Goal: Task Accomplishment & Management: Use online tool/utility

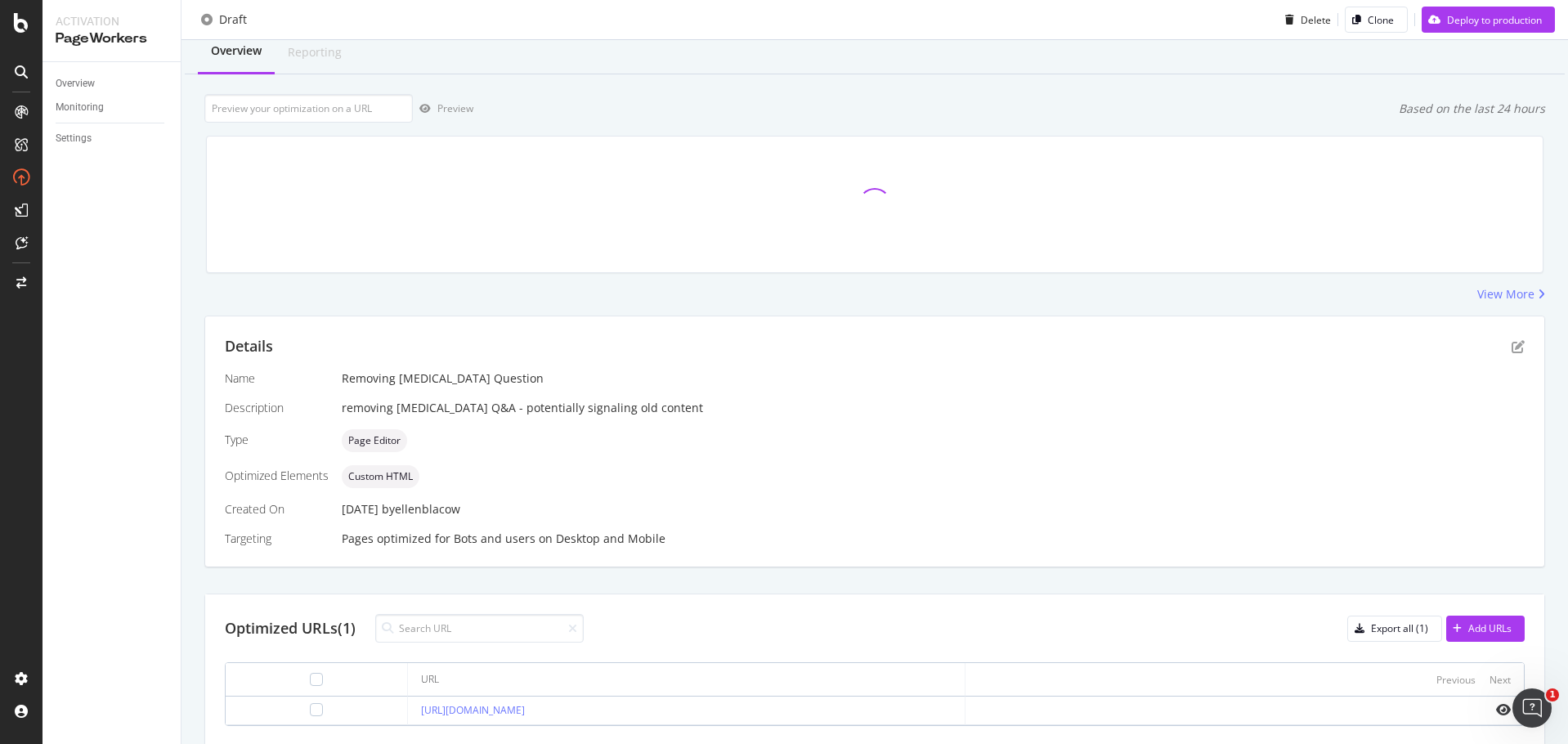
scroll to position [109, 0]
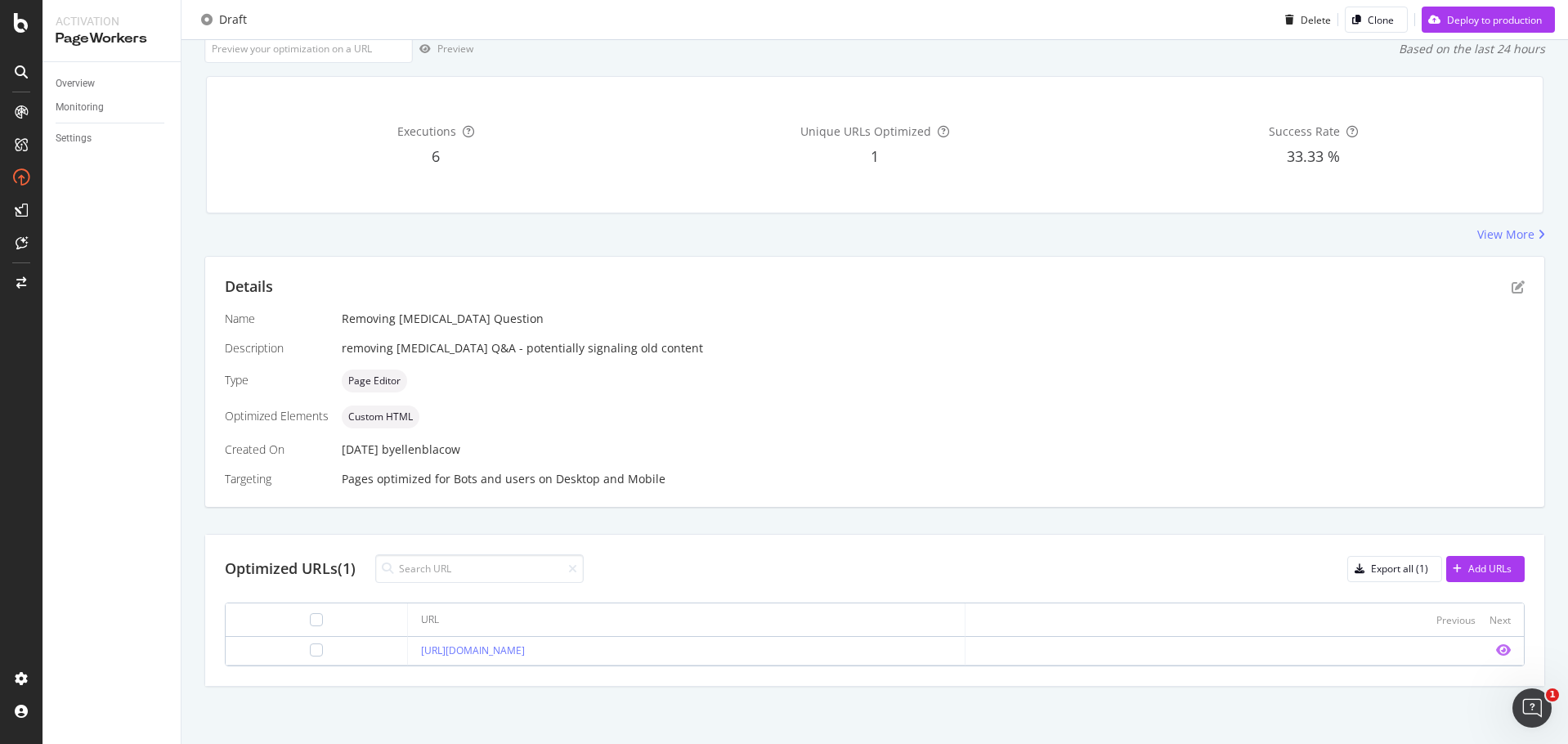
click at [1496, 648] on icon "eye" at bounding box center [1504, 650] width 15 height 13
click at [1511, 290] on icon "pen-to-square" at bounding box center [1518, 287] width 13 height 13
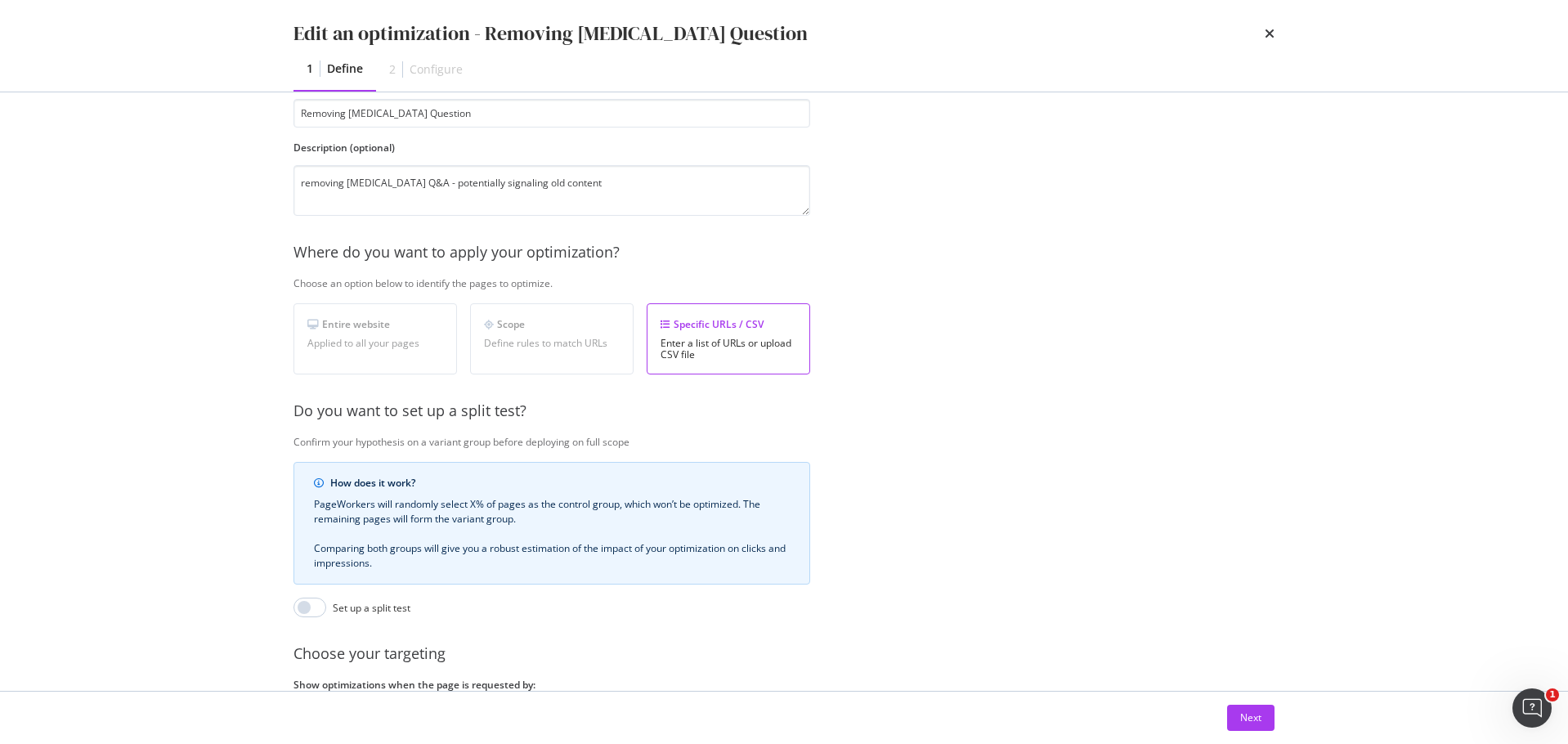
scroll to position [251, 0]
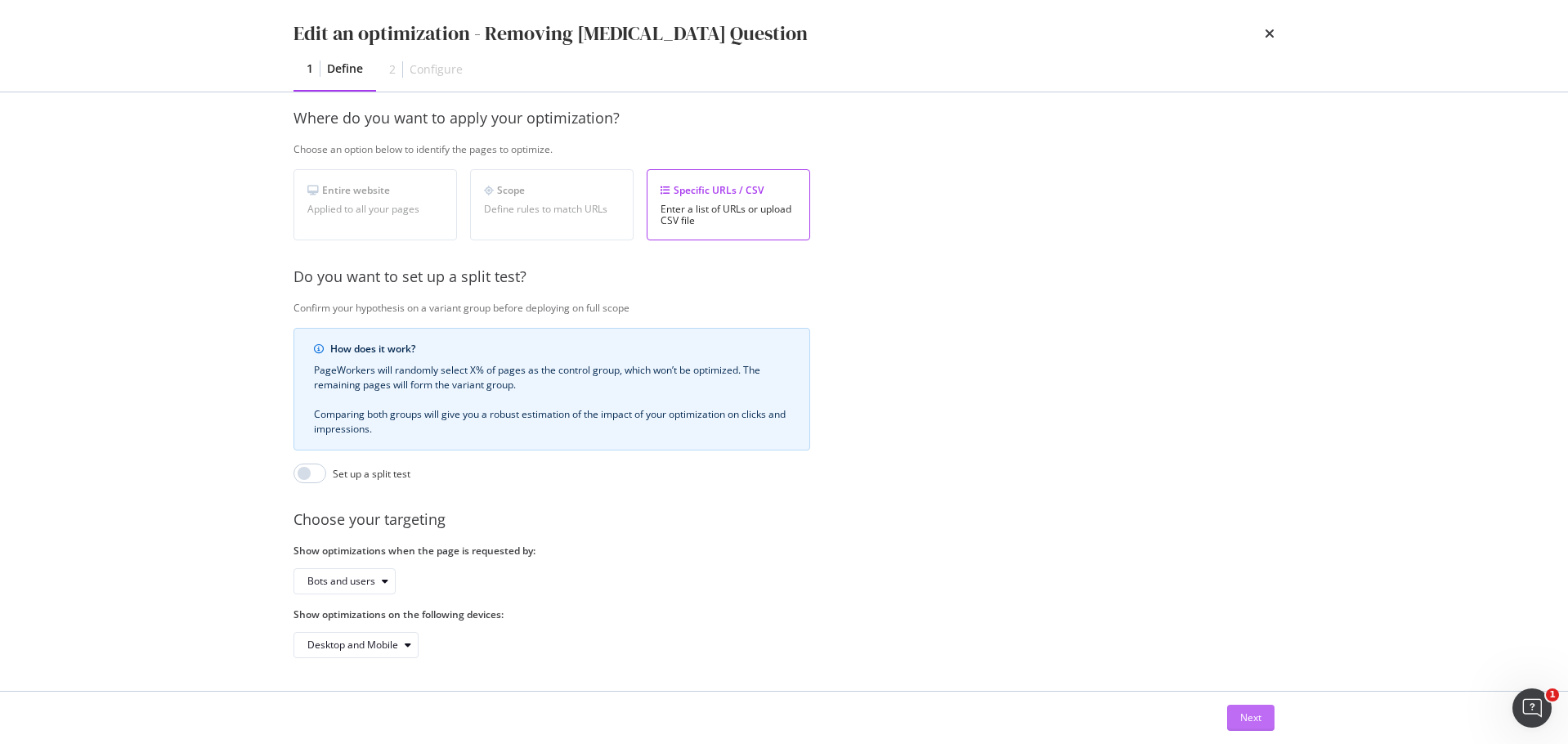
click at [1253, 710] on div "Next" at bounding box center [1250, 717] width 21 height 14
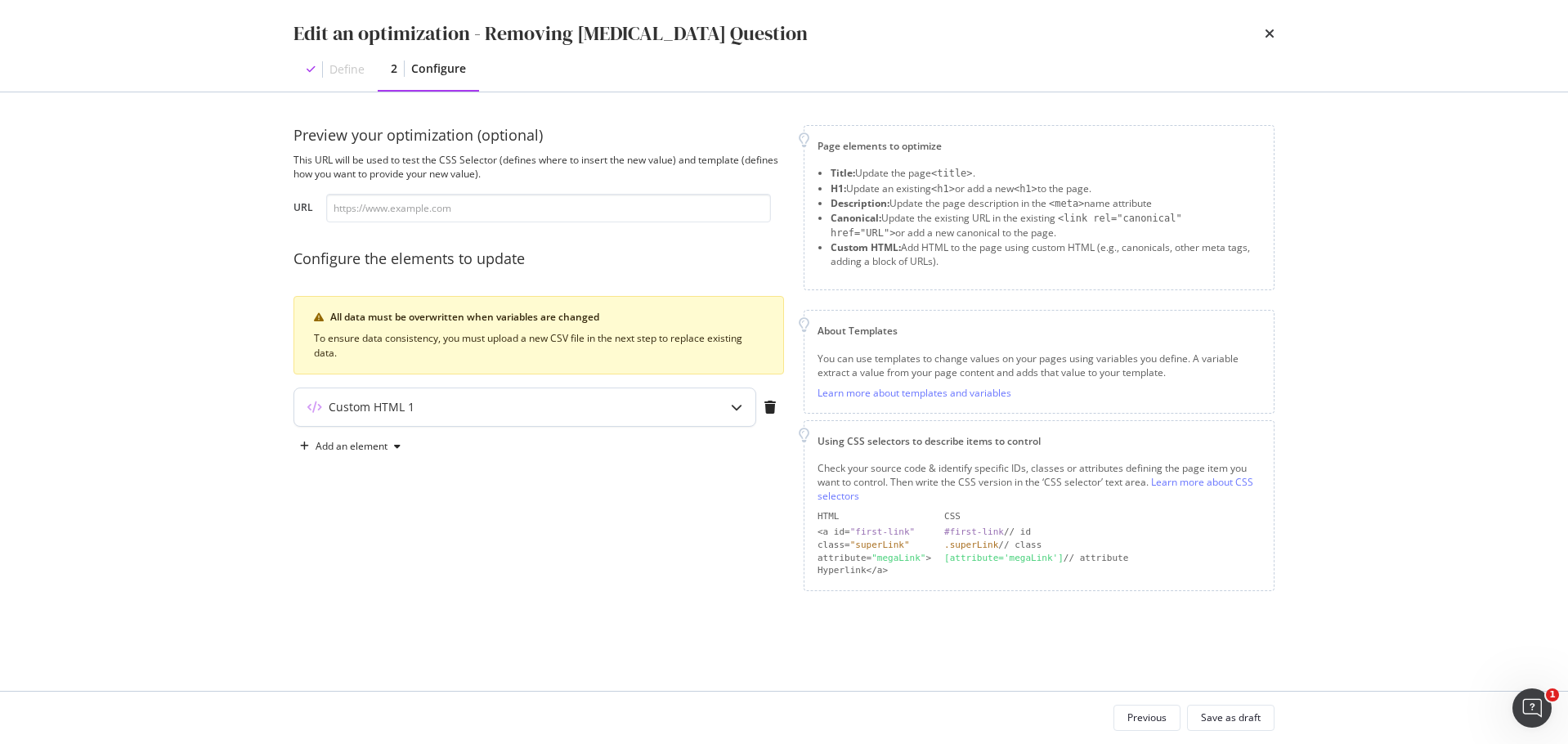
click at [611, 412] on div "Custom HTML 1" at bounding box center [492, 407] width 396 height 16
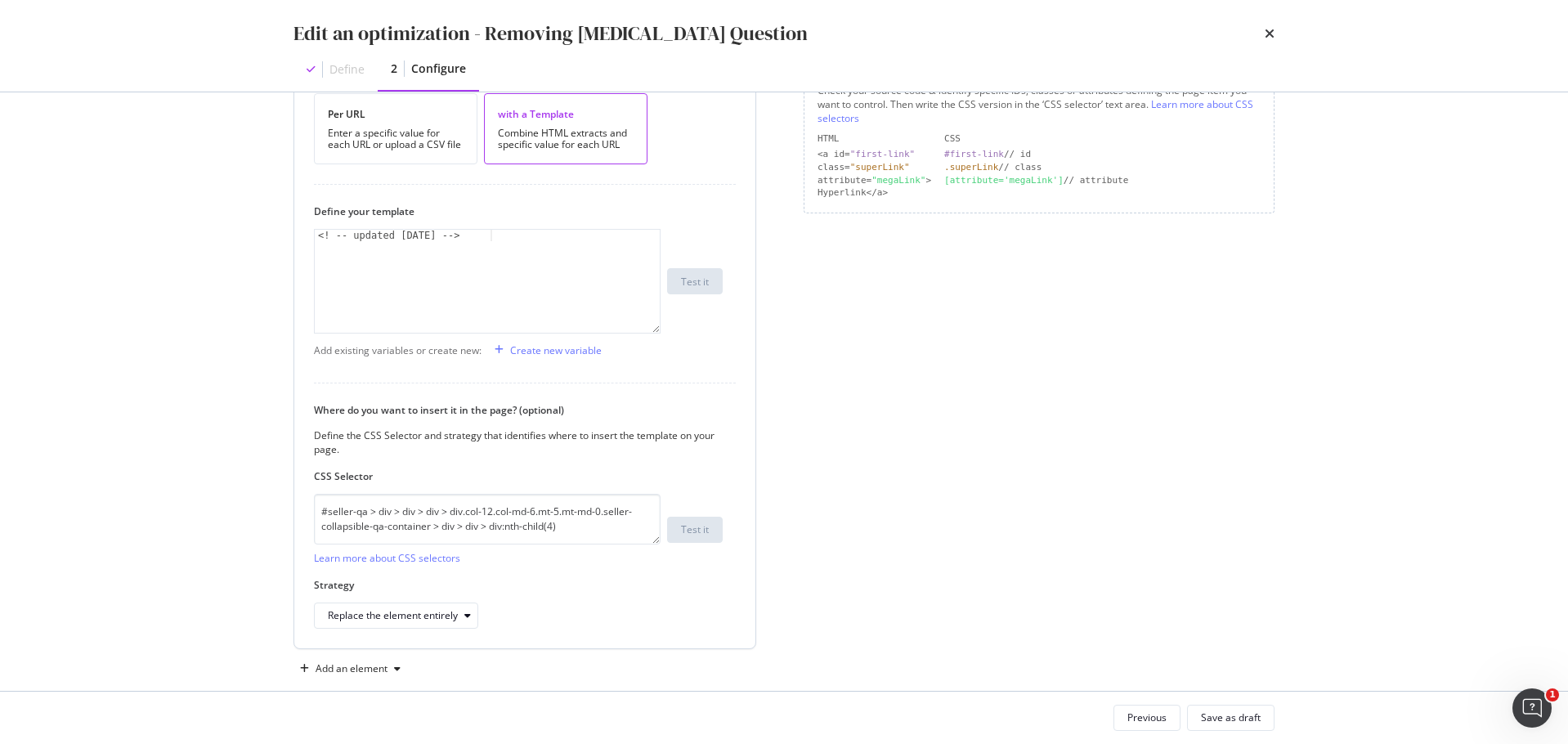
scroll to position [401, 0]
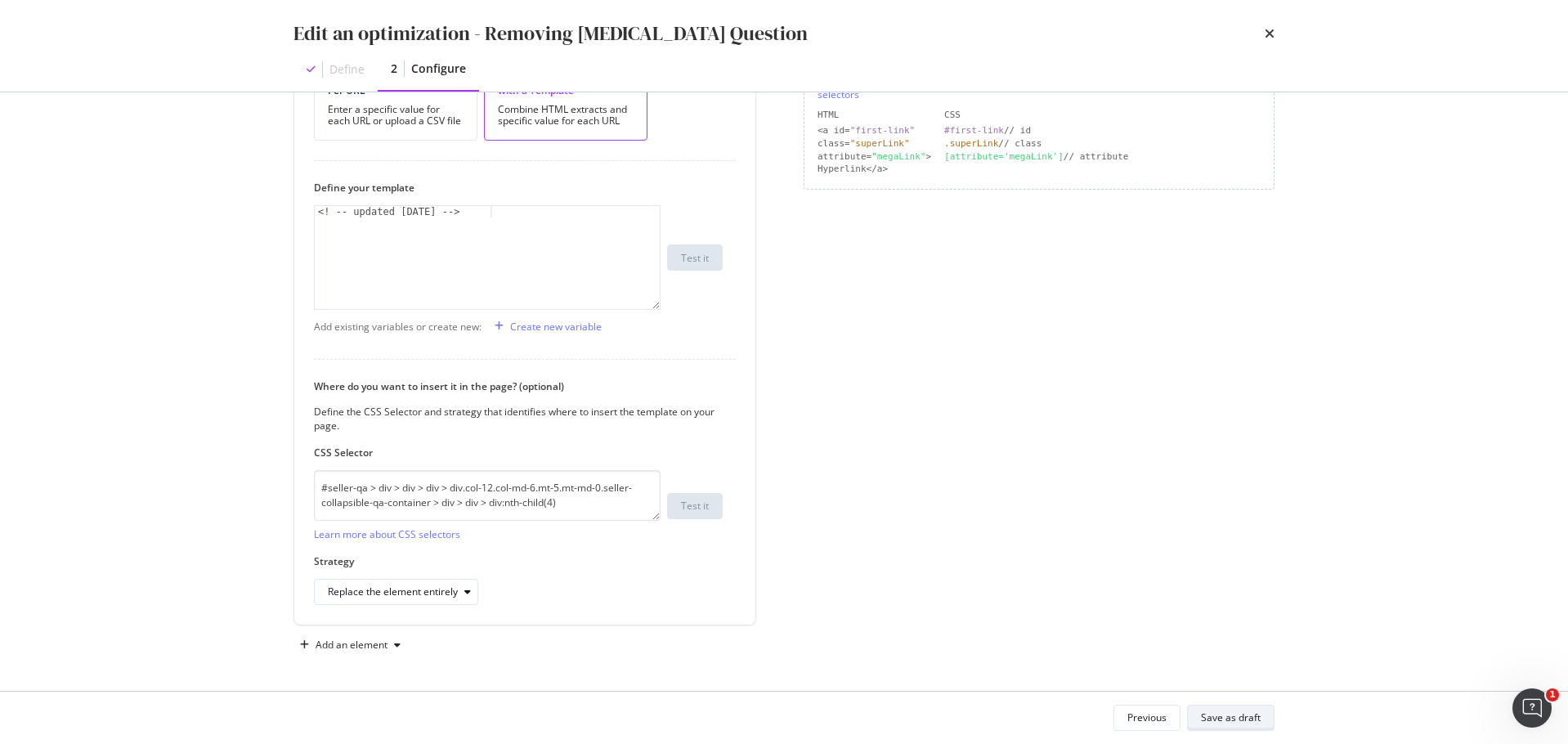
click at [1263, 727] on button "Save as draft" at bounding box center [1231, 718] width 88 height 26
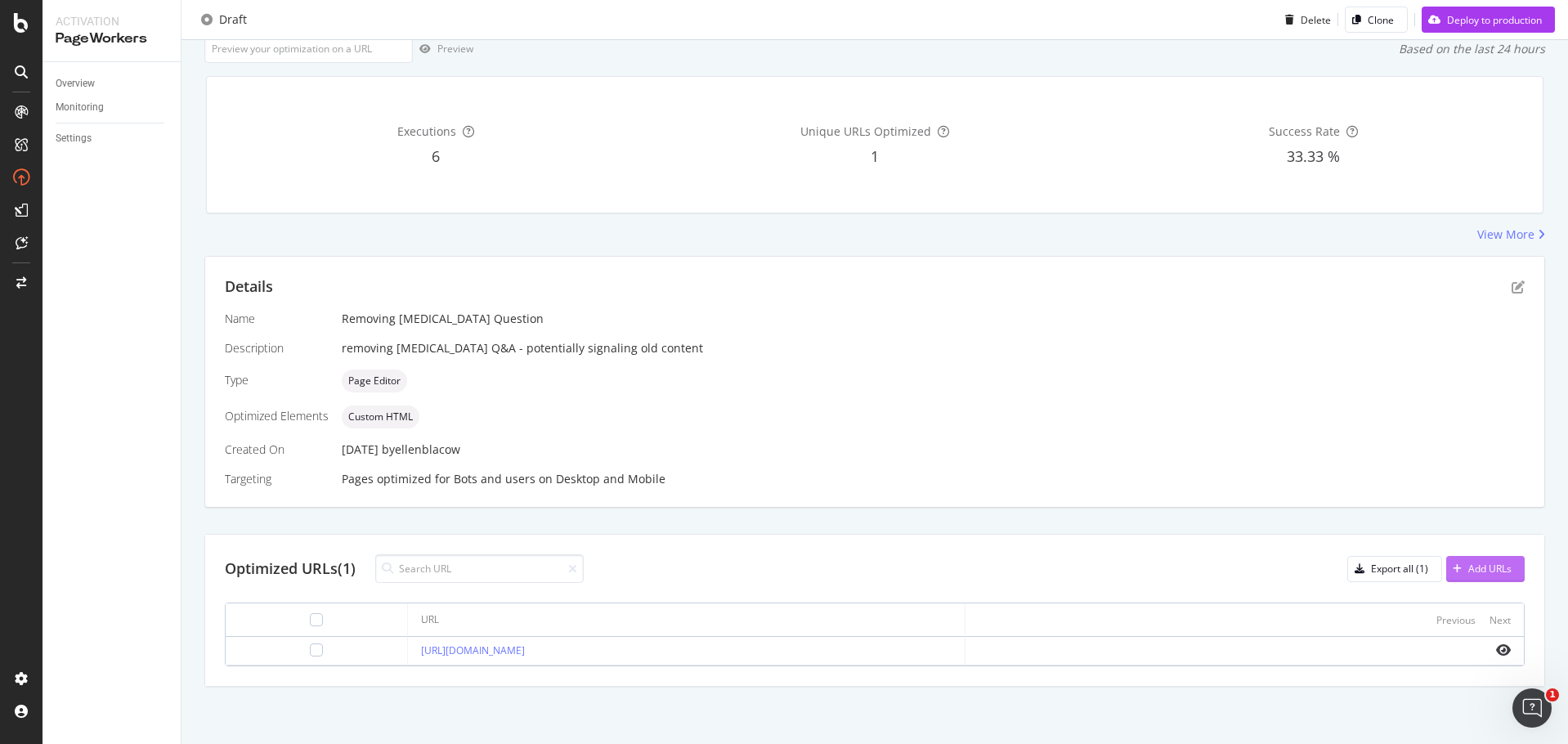
click at [1504, 565] on button "Add URLs" at bounding box center [1485, 569] width 78 height 26
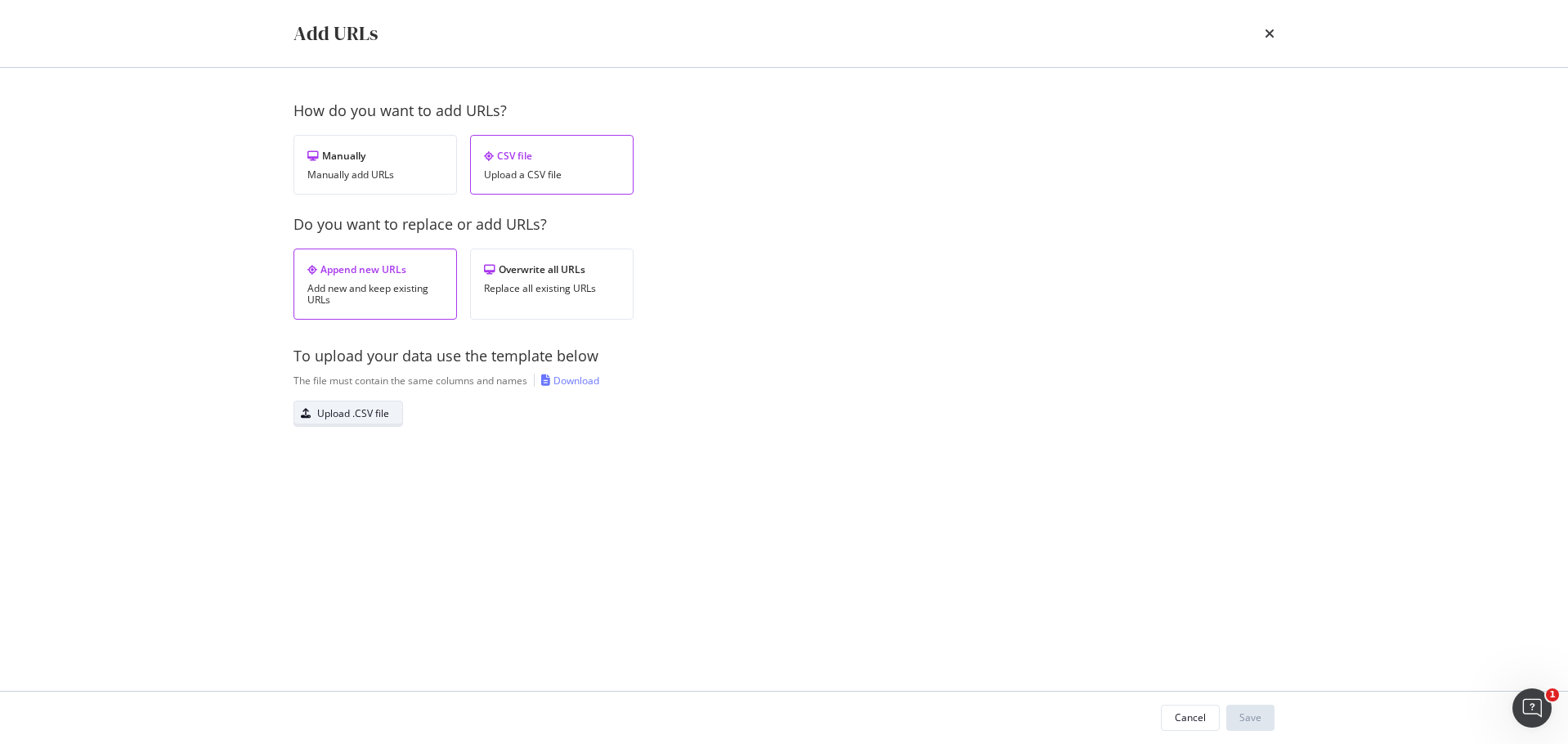
click at [375, 413] on div "Upload .CSV file" at bounding box center [352, 413] width 72 height 14
click at [1262, 719] on button "Save" at bounding box center [1250, 718] width 49 height 26
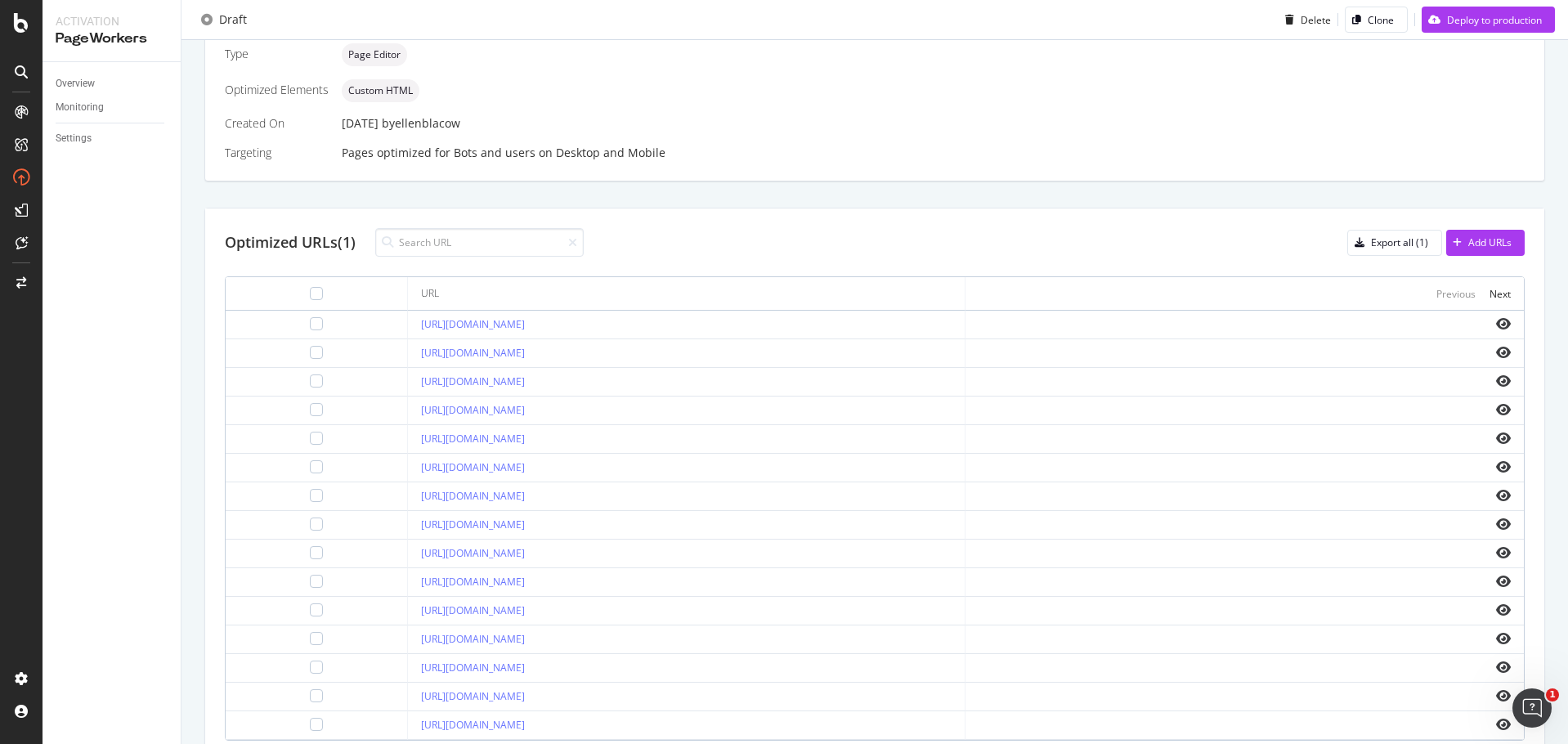
scroll to position [436, 0]
click at [1496, 494] on icon "eye" at bounding box center [1504, 494] width 15 height 13
click at [1496, 465] on icon "eye" at bounding box center [1504, 466] width 15 height 13
click at [1498, 322] on td at bounding box center [1244, 323] width 558 height 29
click at [1496, 322] on icon "eye" at bounding box center [1504, 322] width 15 height 13
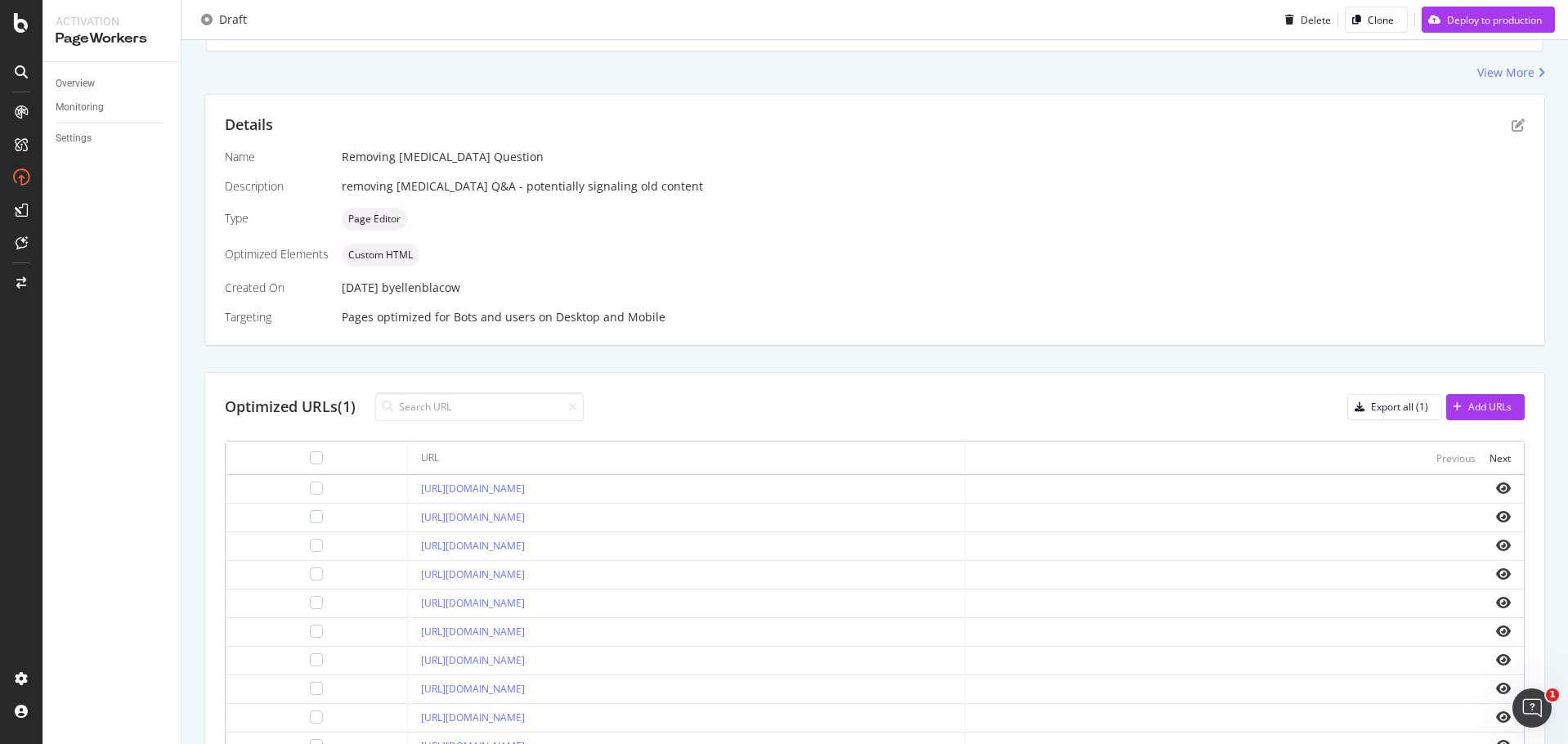
scroll to position [273, 0]
click at [1496, 687] on icon "eye" at bounding box center [1504, 687] width 15 height 13
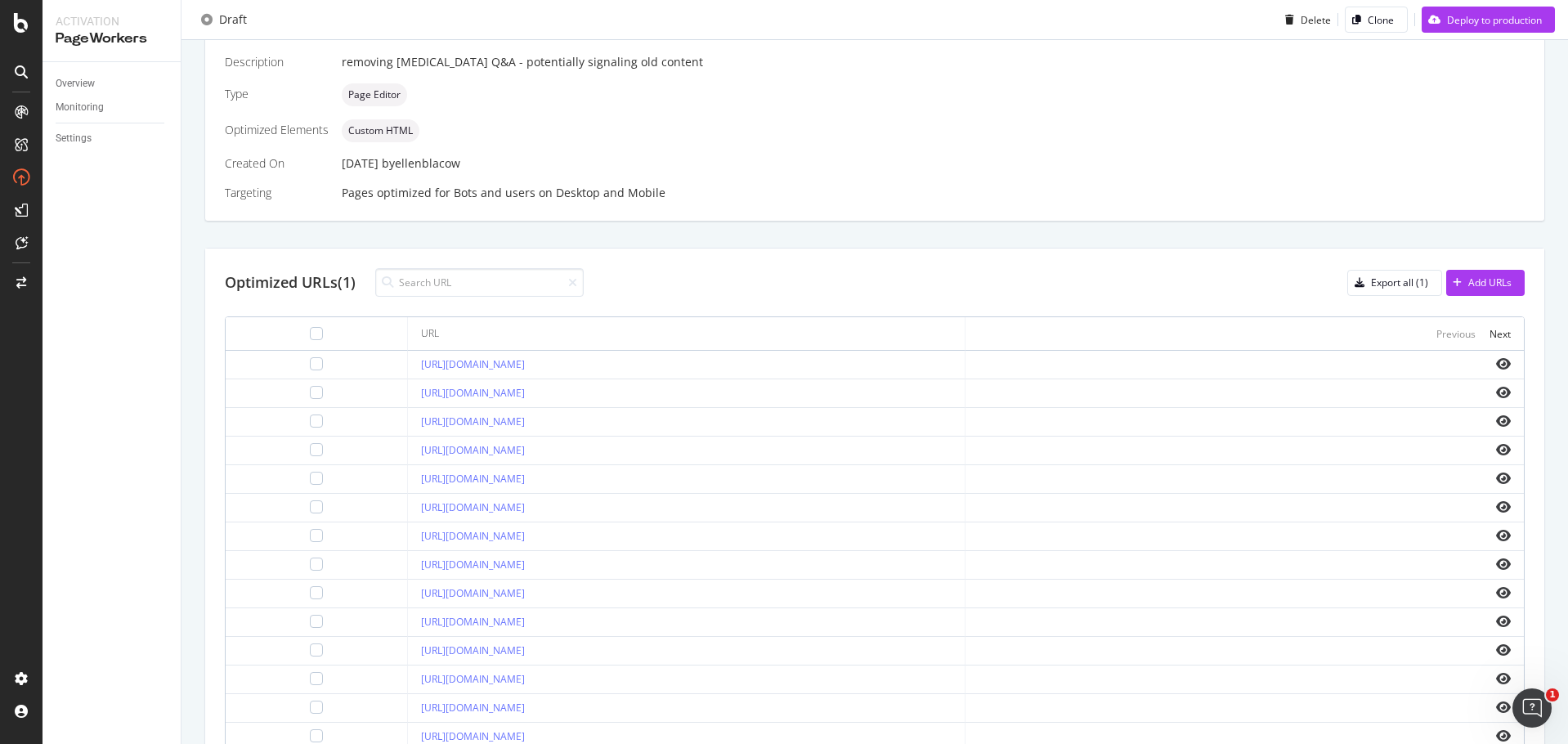
scroll to position [510, 0]
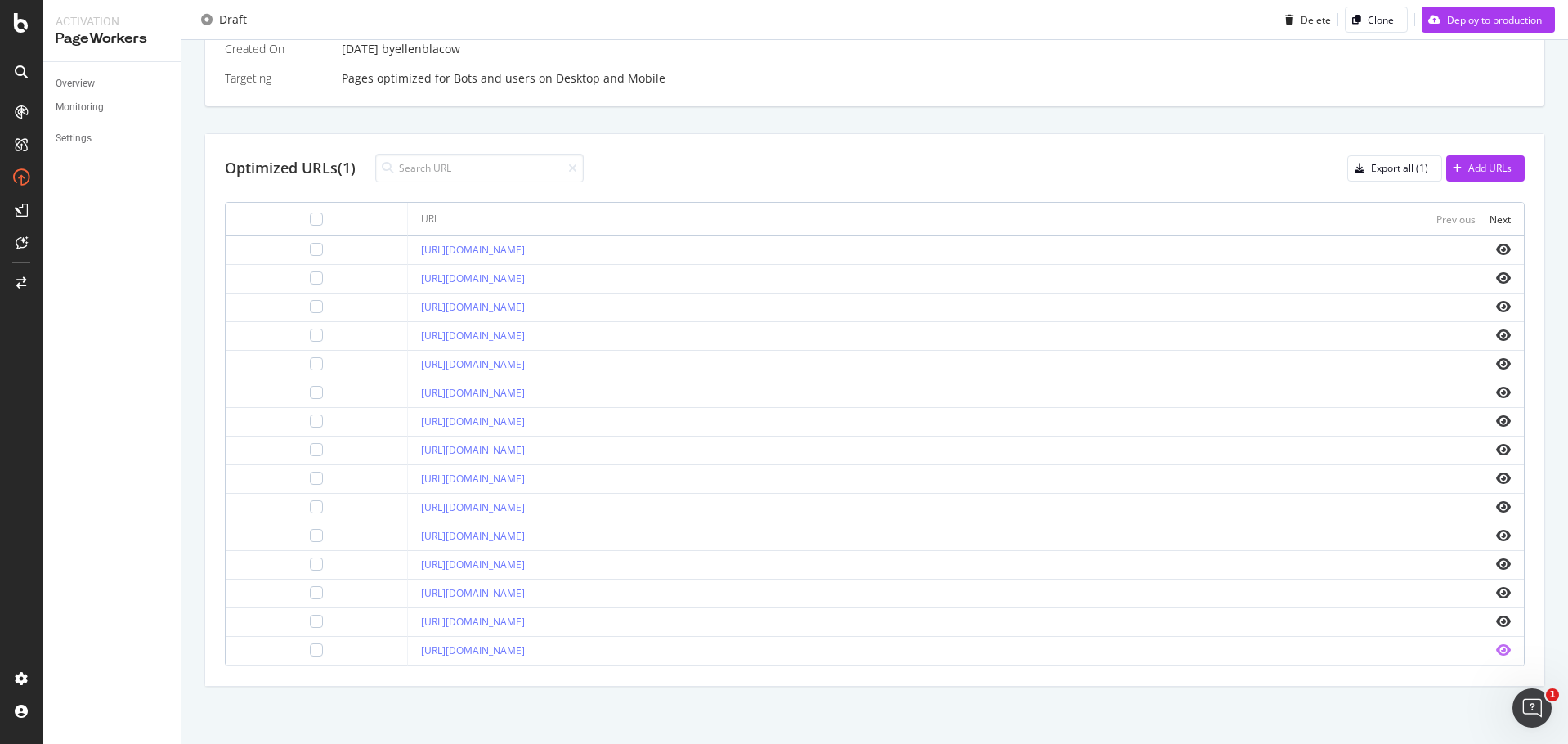
click at [1496, 645] on icon "eye" at bounding box center [1504, 650] width 15 height 13
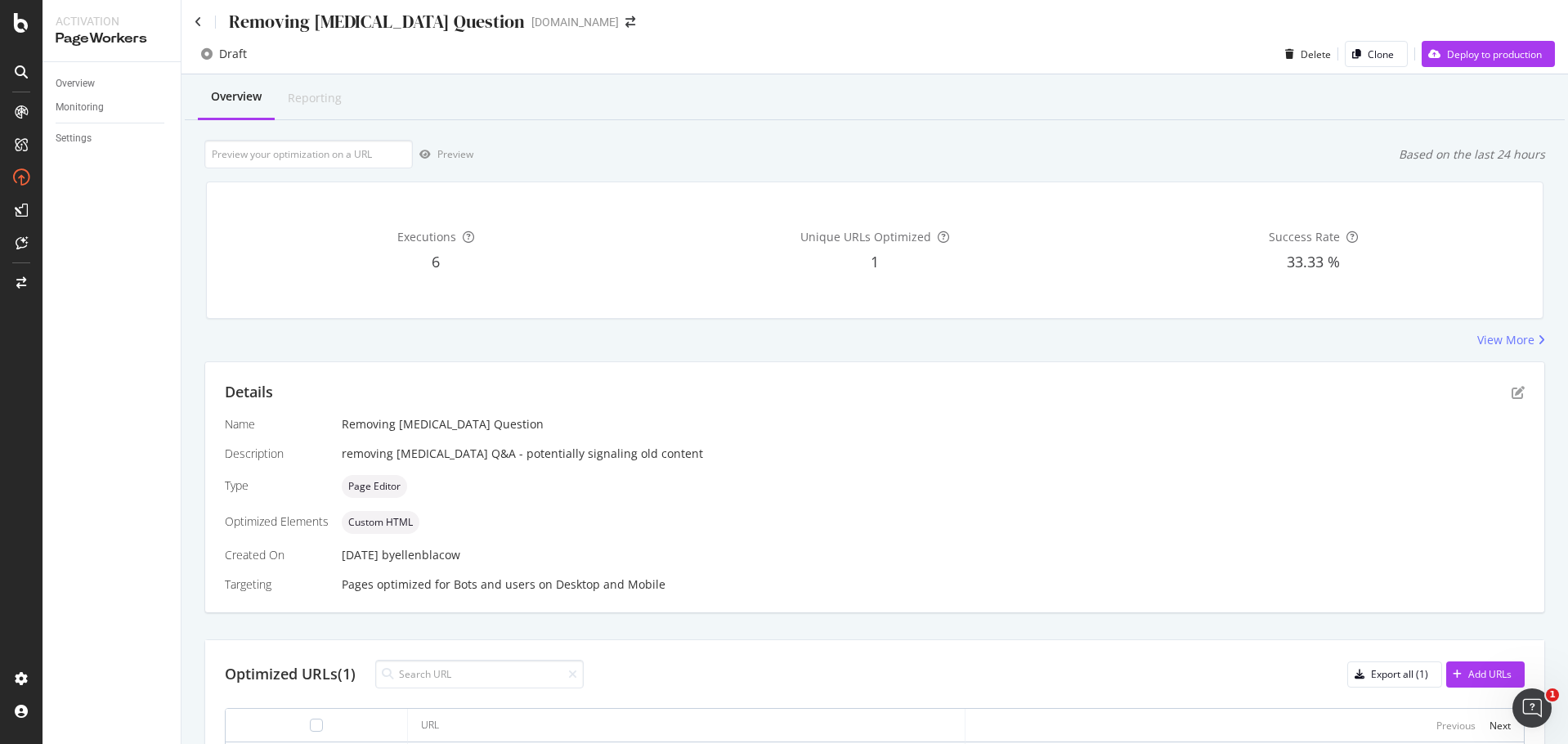
scroll to position [0, 0]
click at [1463, 58] on div "Deploy to production" at bounding box center [1493, 58] width 94 height 14
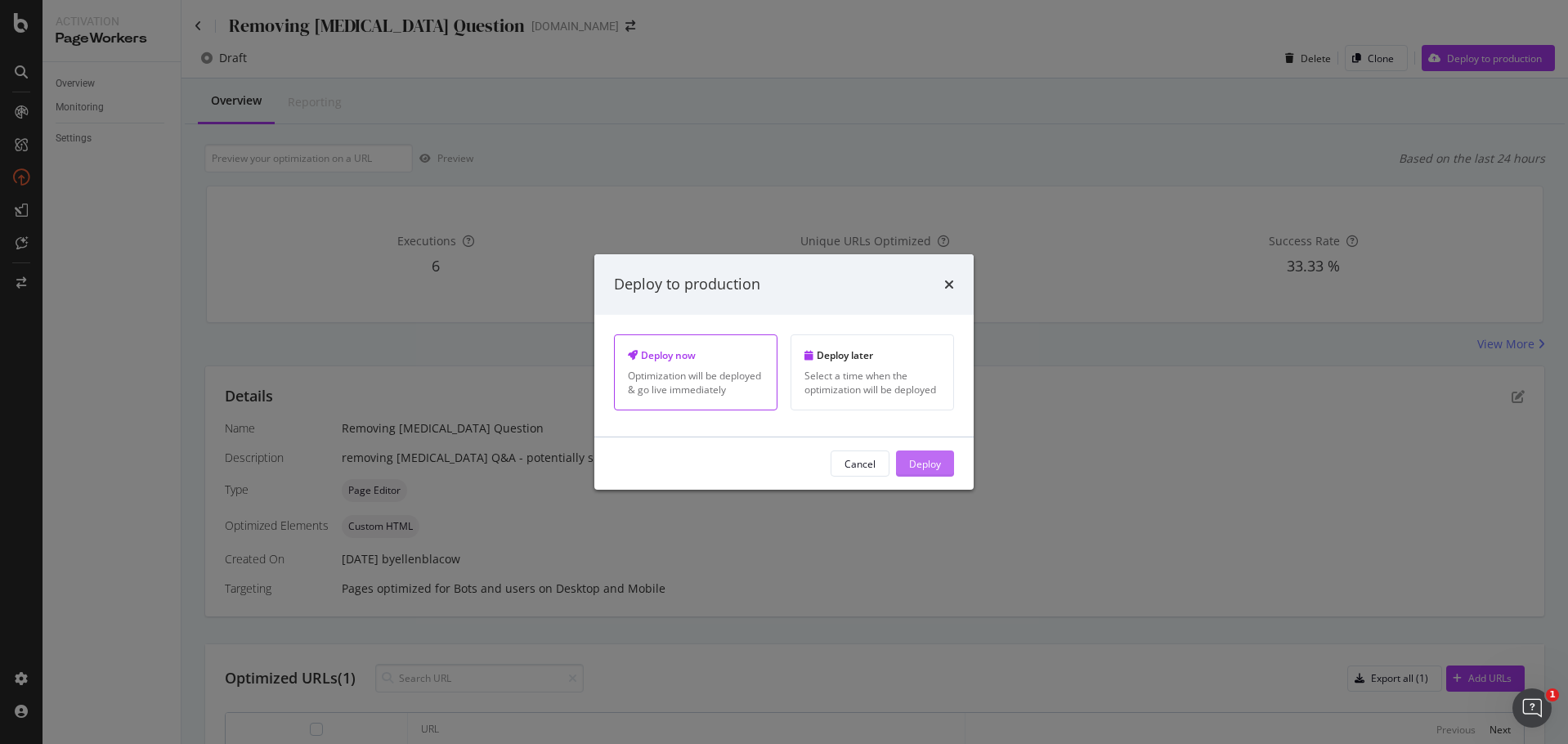
click at [920, 460] on div "Deploy" at bounding box center [925, 463] width 32 height 14
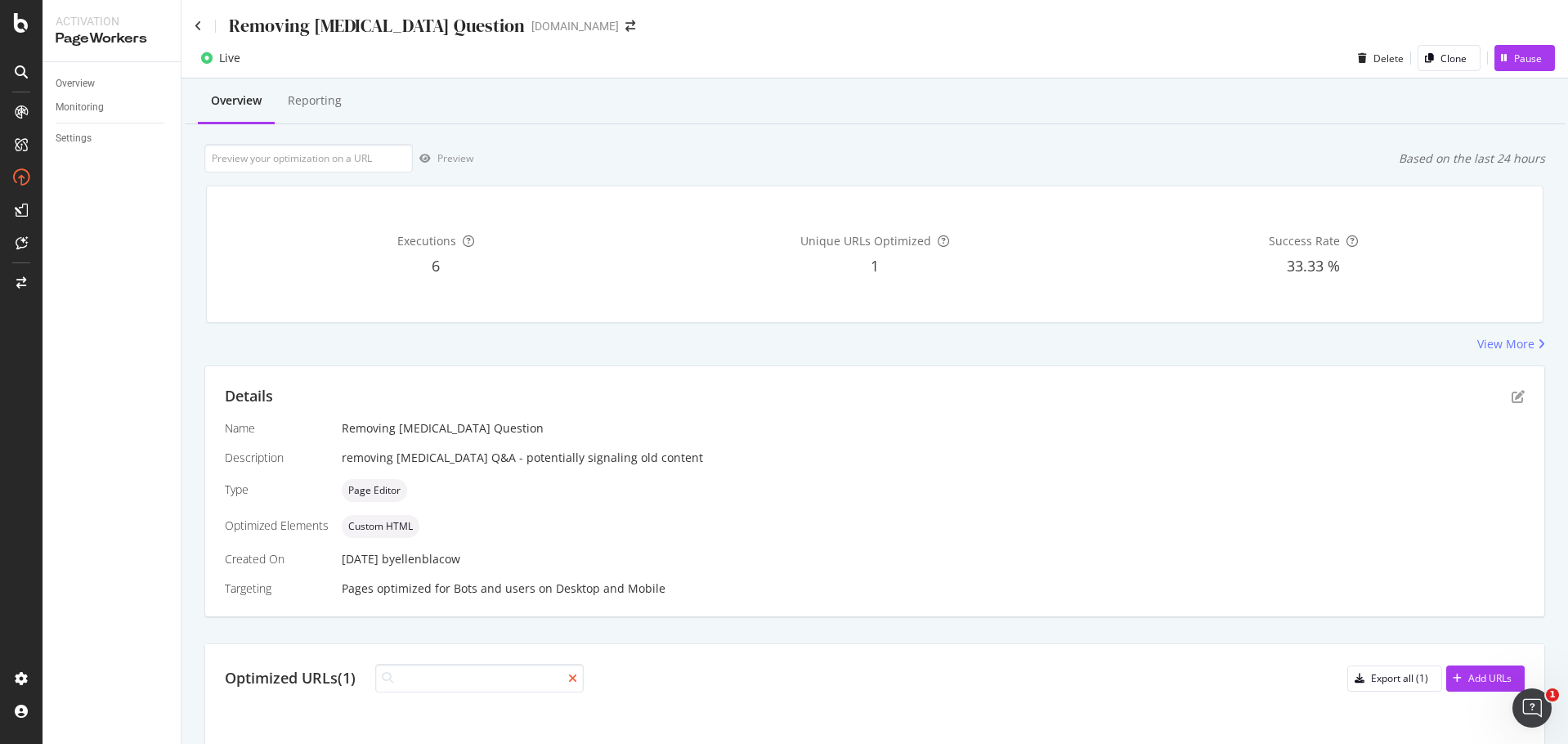
click at [574, 682] on icon at bounding box center [573, 679] width 9 height 11
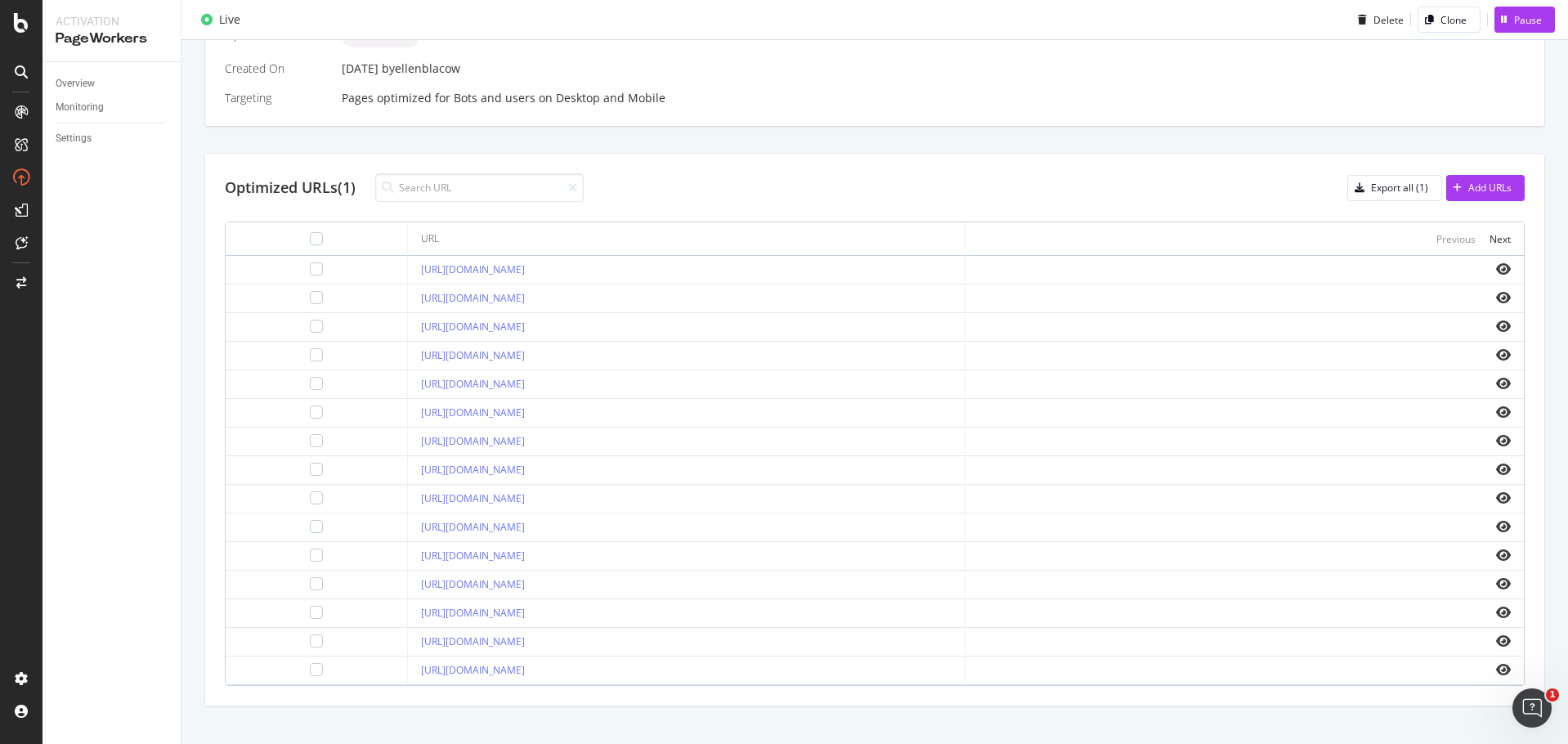
scroll to position [510, 0]
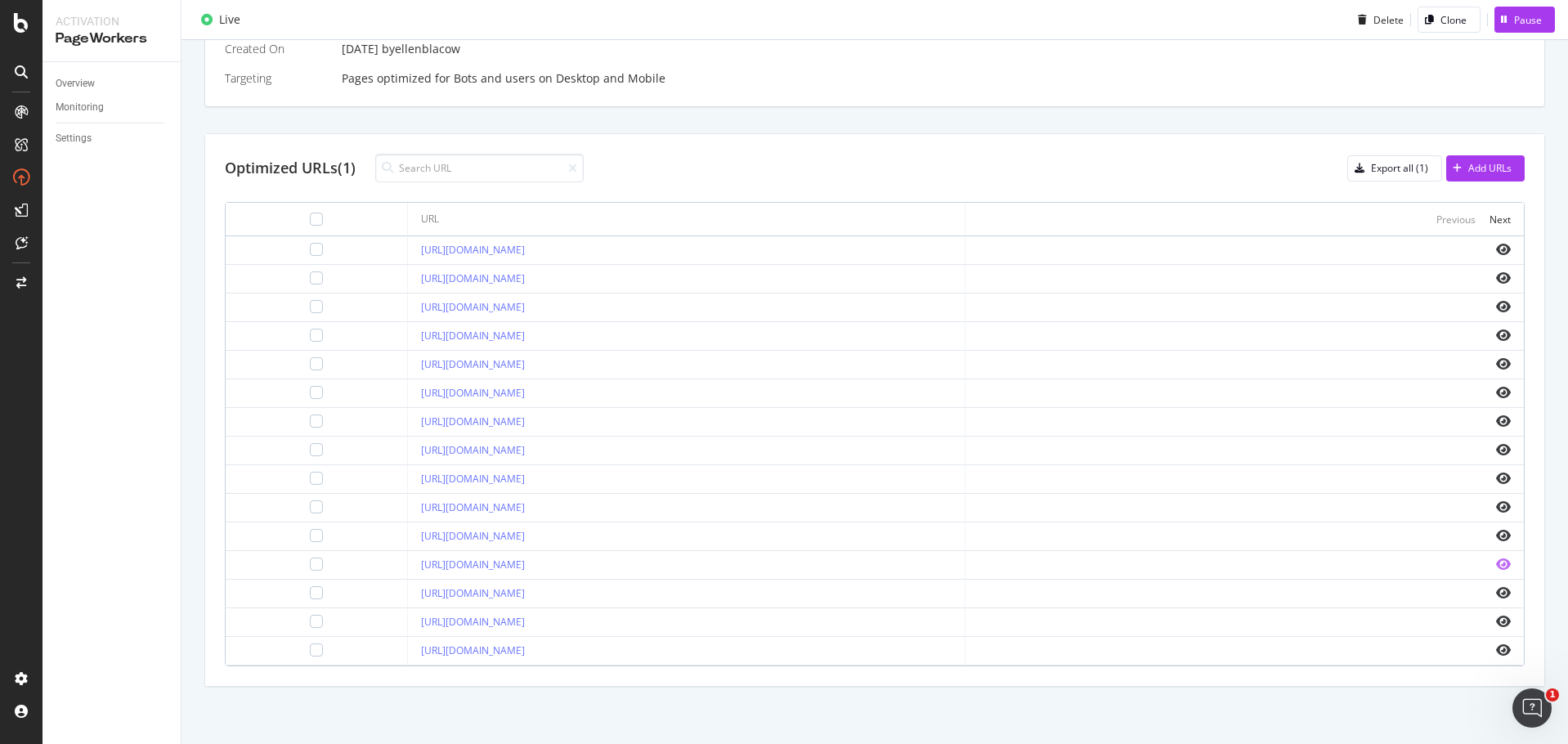
click at [1496, 564] on icon "eye" at bounding box center [1504, 564] width 15 height 13
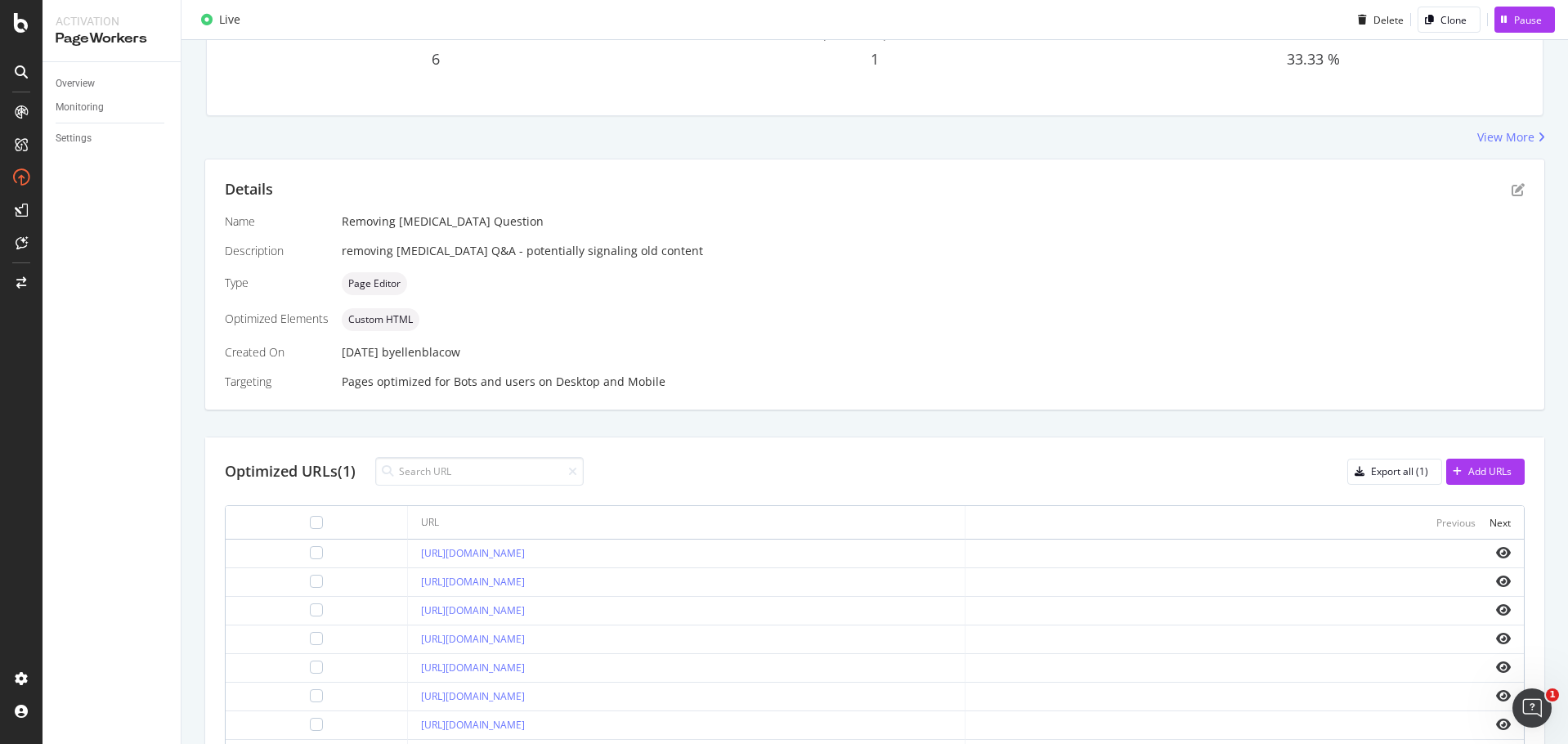
scroll to position [0, 0]
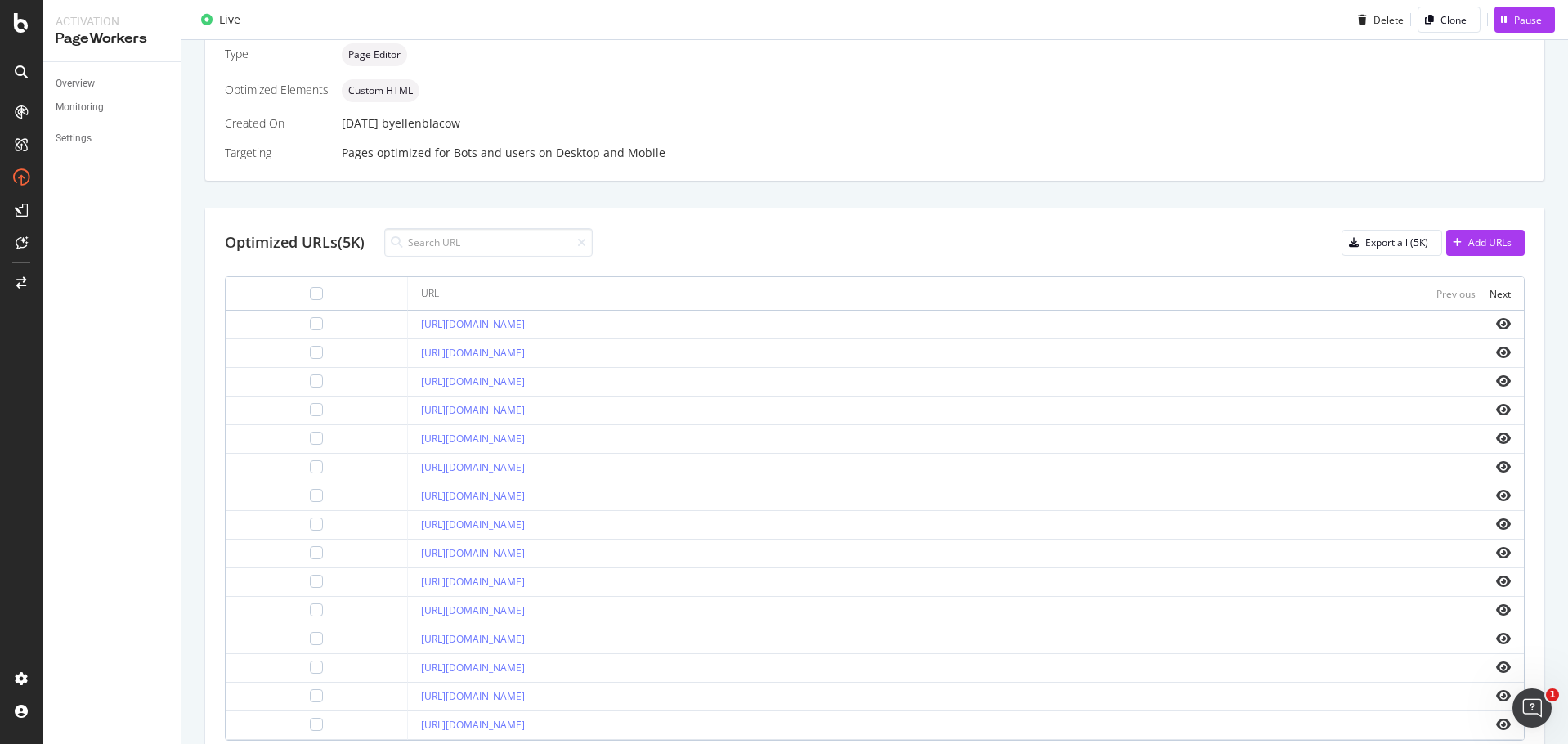
scroll to position [510, 0]
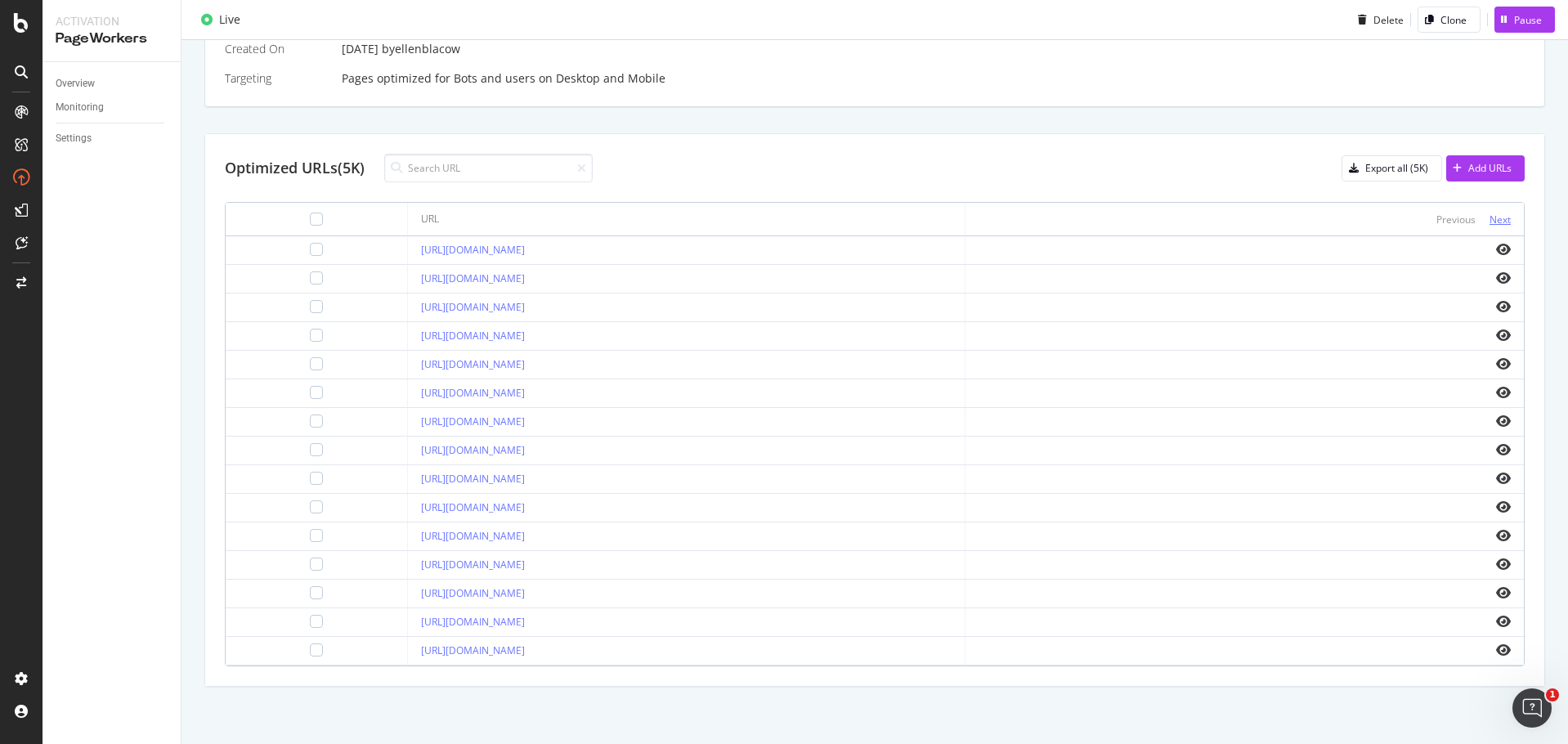
click at [1496, 220] on div "Next" at bounding box center [1500, 219] width 21 height 14
click at [518, 565] on link "https://www.bark.com/en/gb/acting-classes/" at bounding box center [472, 564] width 104 height 14
click at [1469, 164] on div "Add URLs" at bounding box center [1490, 167] width 43 height 14
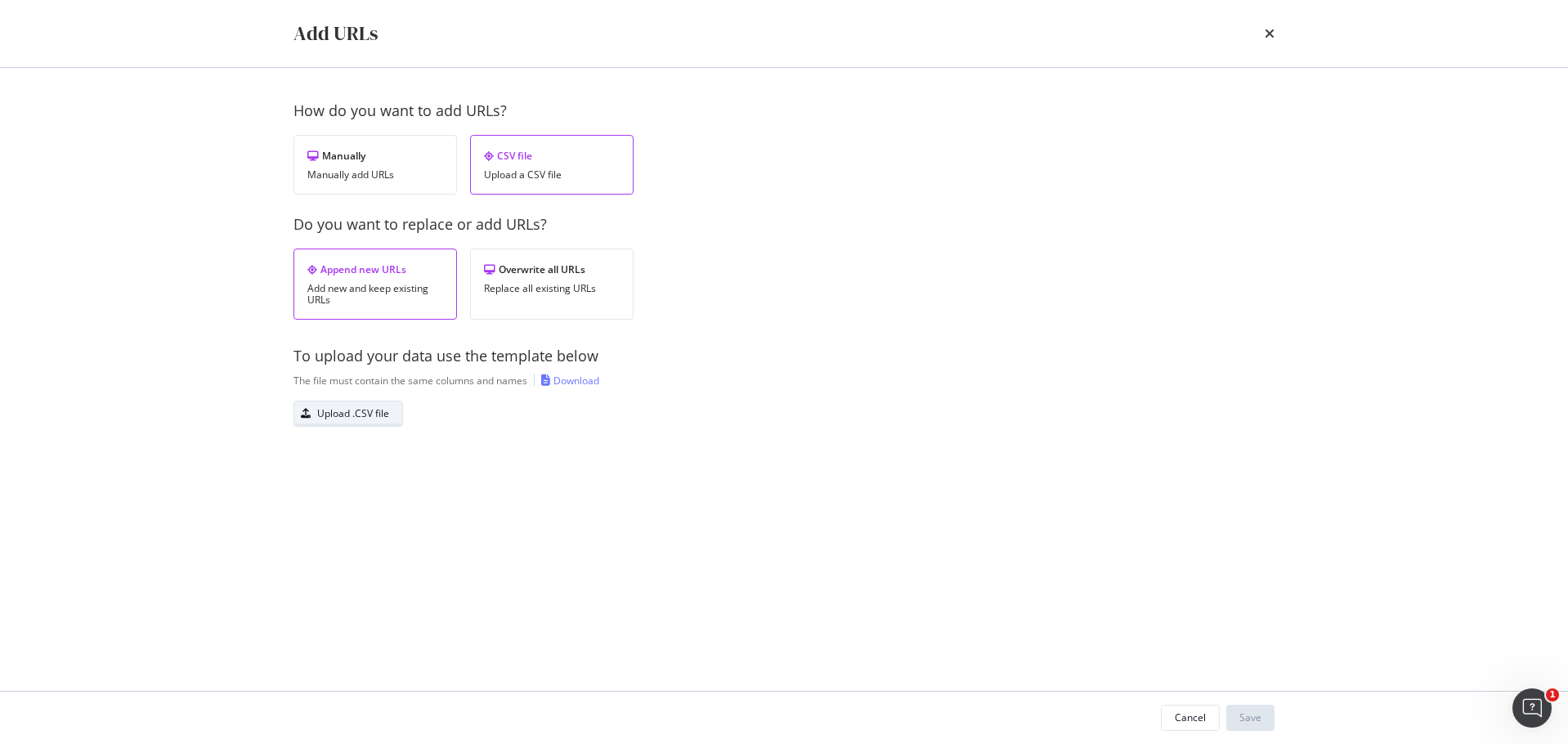
click at [375, 413] on div "Upload .CSV file" at bounding box center [352, 413] width 72 height 14
click at [1264, 720] on button "Save" at bounding box center [1250, 718] width 49 height 26
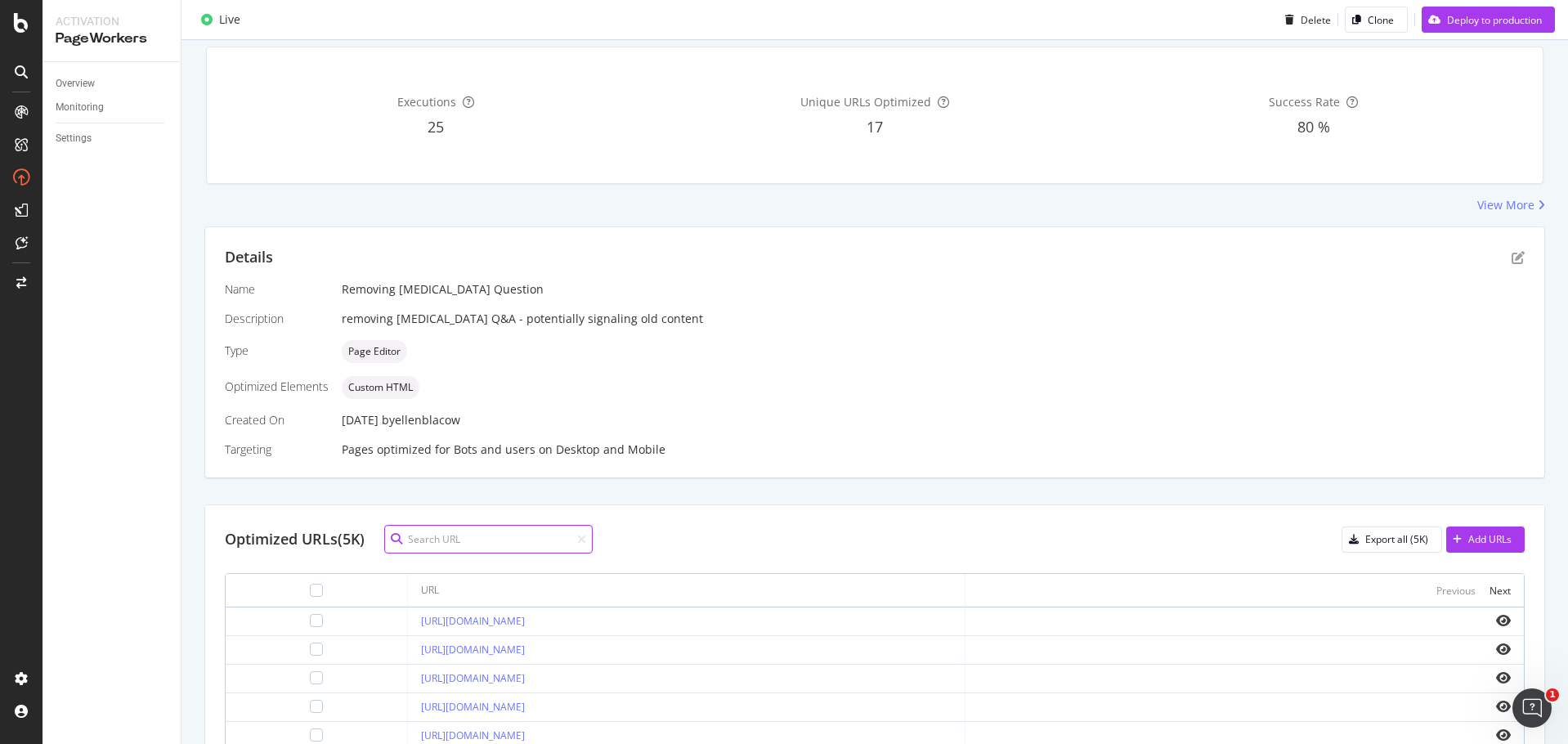
scroll to position [317, 0]
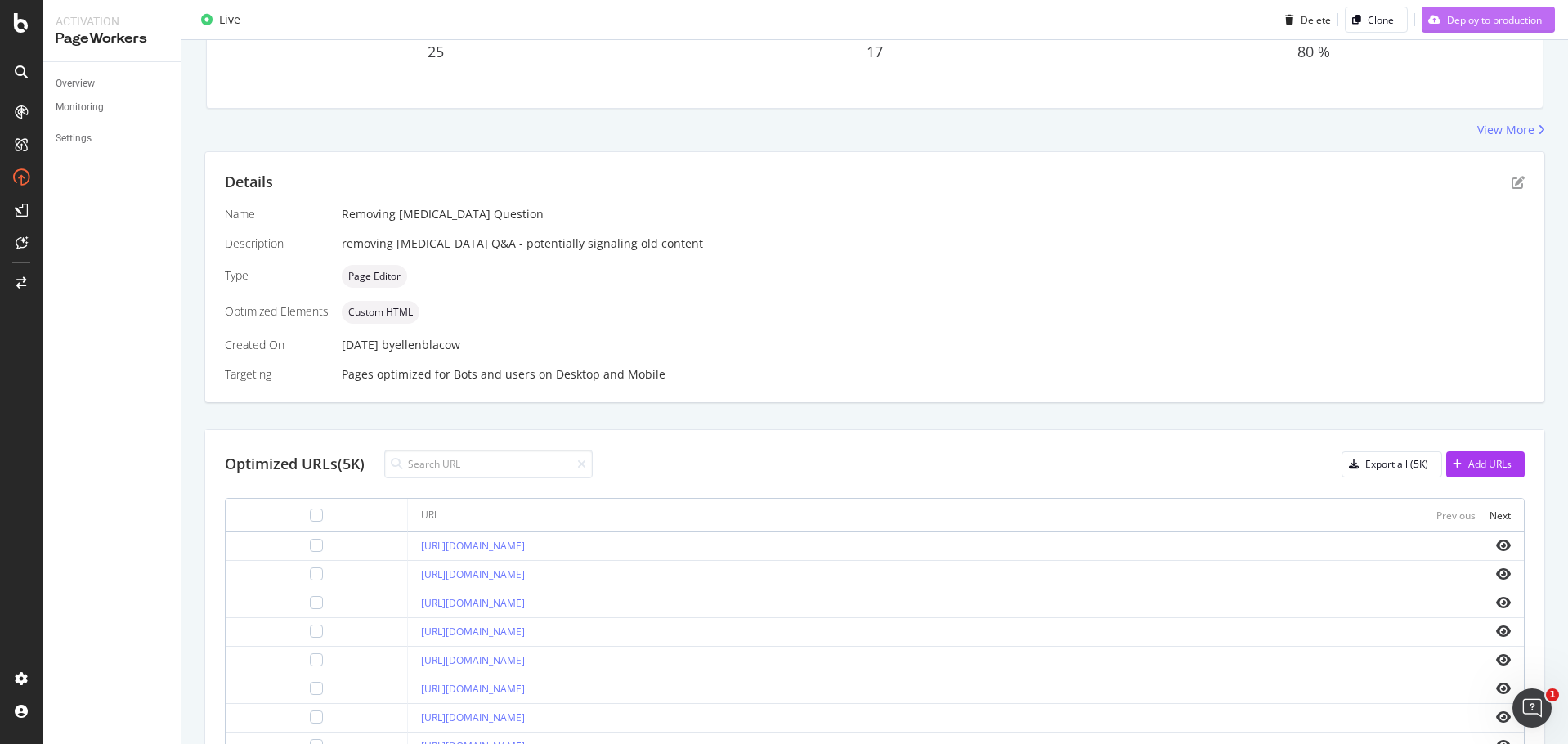
click at [1447, 18] on div "Deploy to production" at bounding box center [1493, 19] width 94 height 14
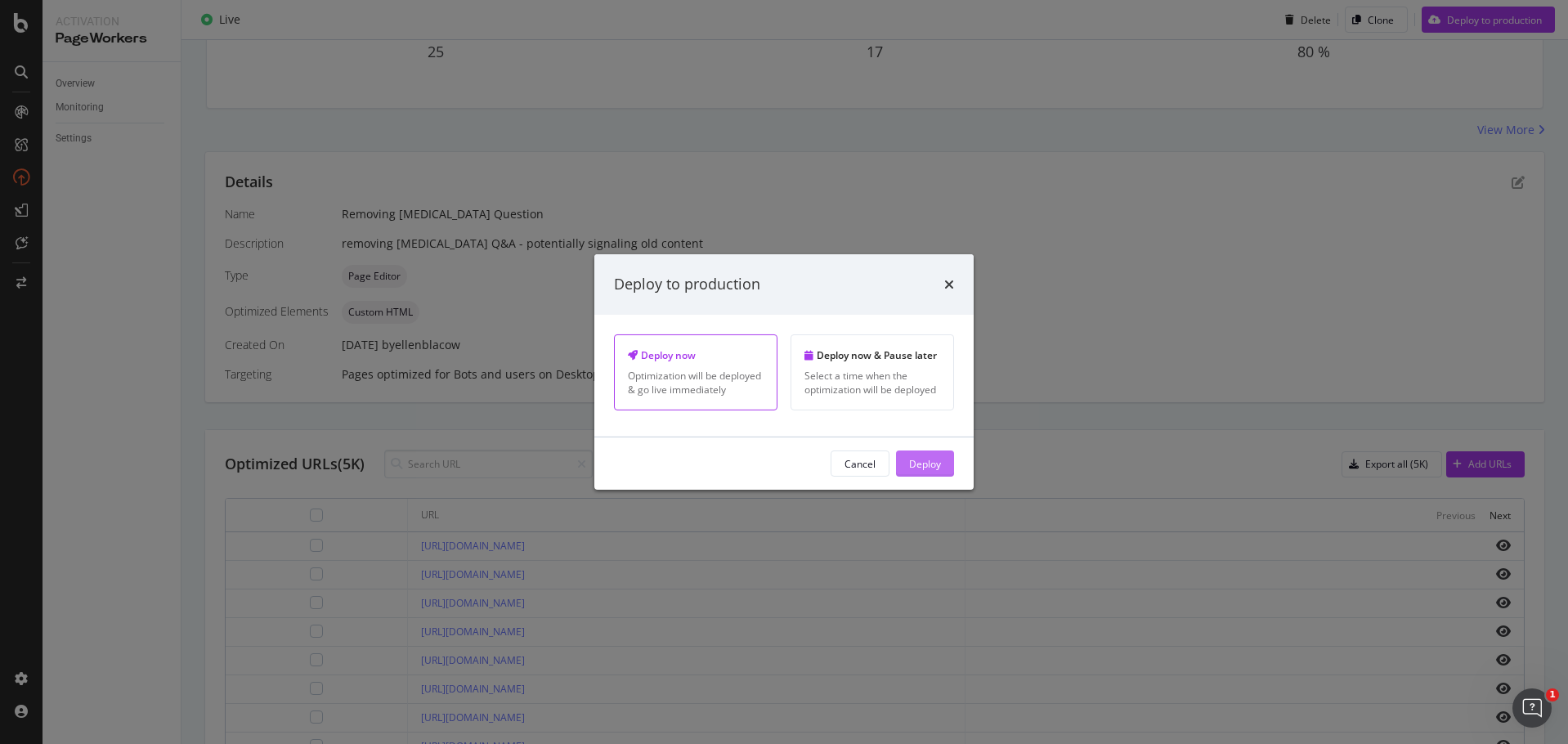
click at [926, 455] on div "Deploy" at bounding box center [925, 464] width 32 height 24
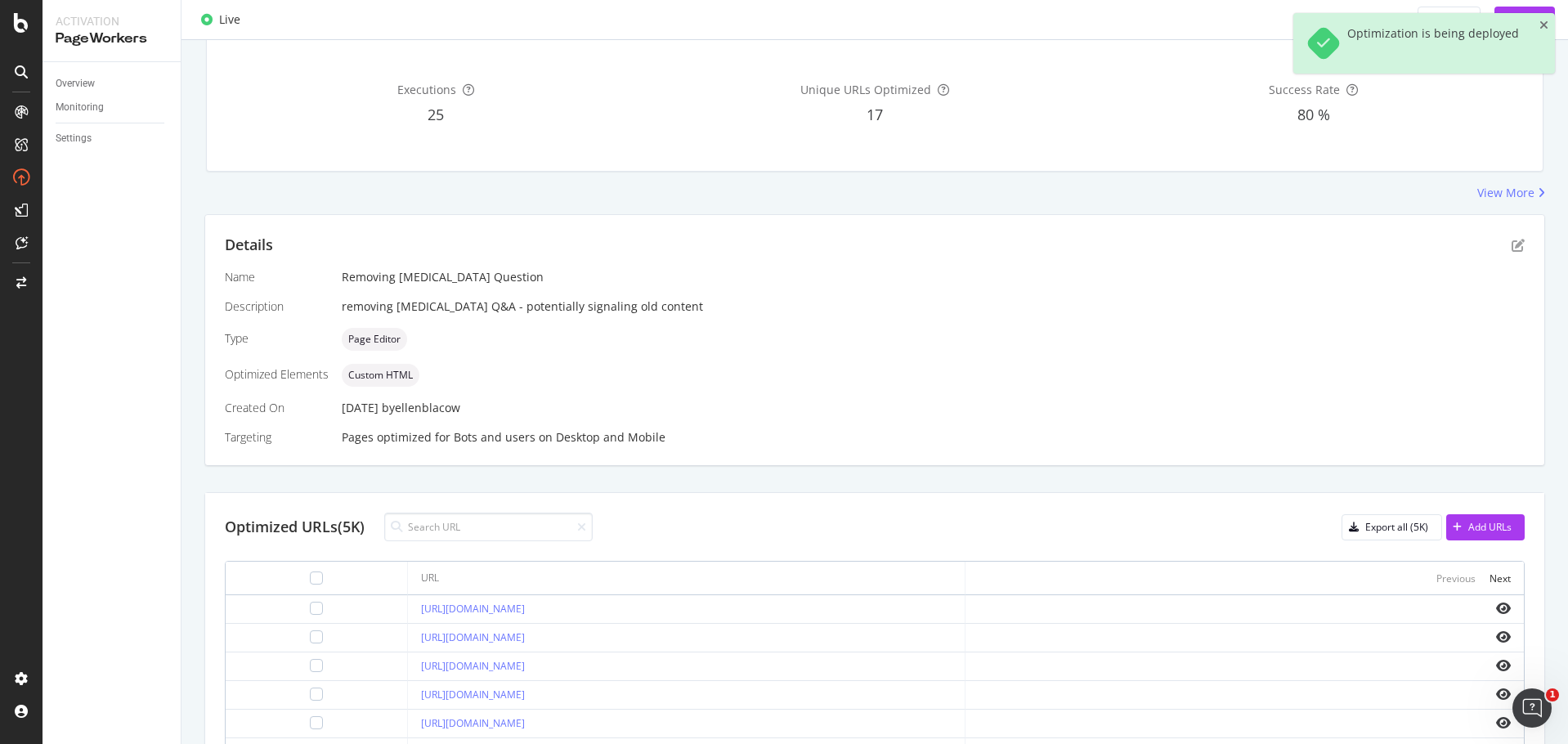
scroll to position [214, 0]
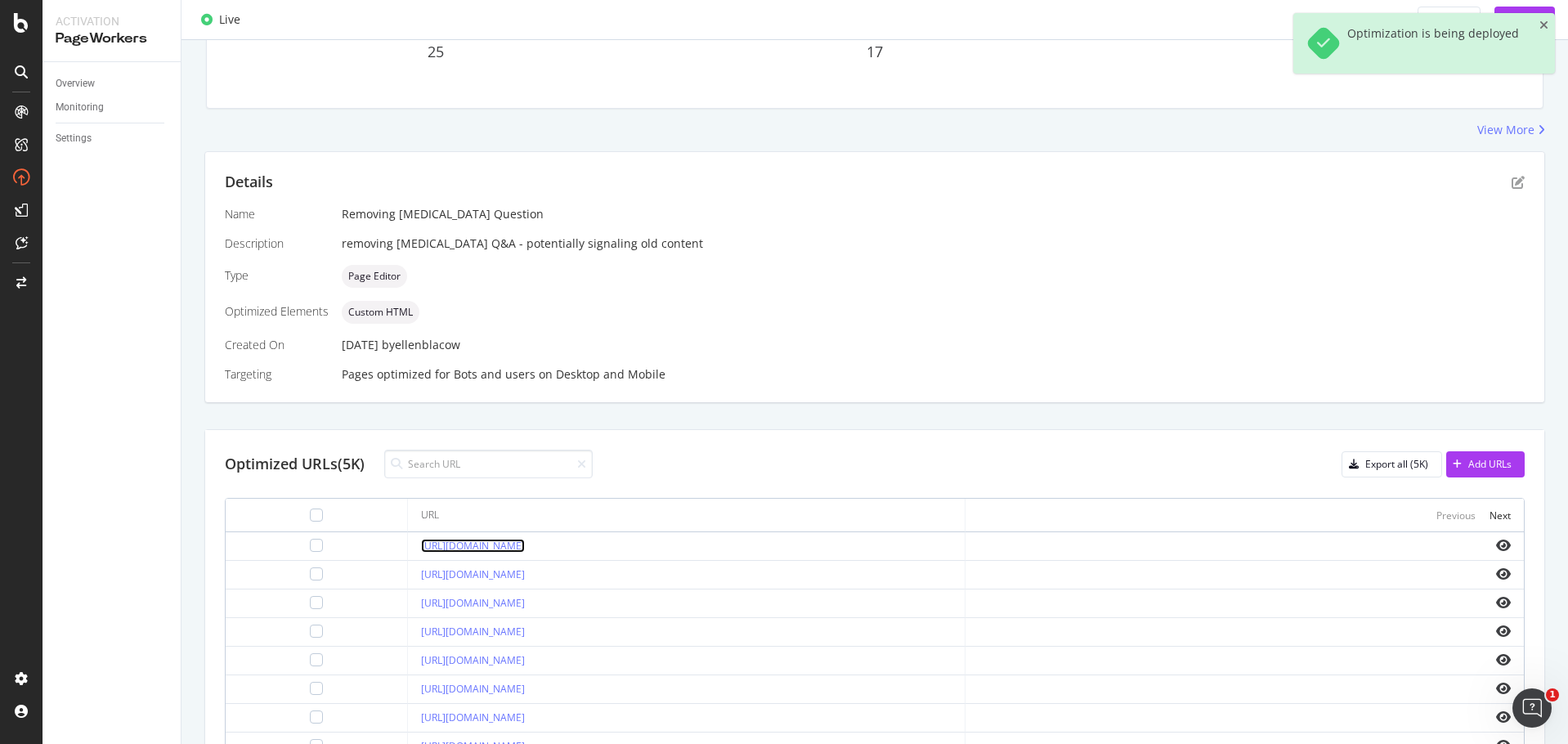
click at [525, 544] on link "[URL][DOMAIN_NAME]" at bounding box center [472, 545] width 104 height 14
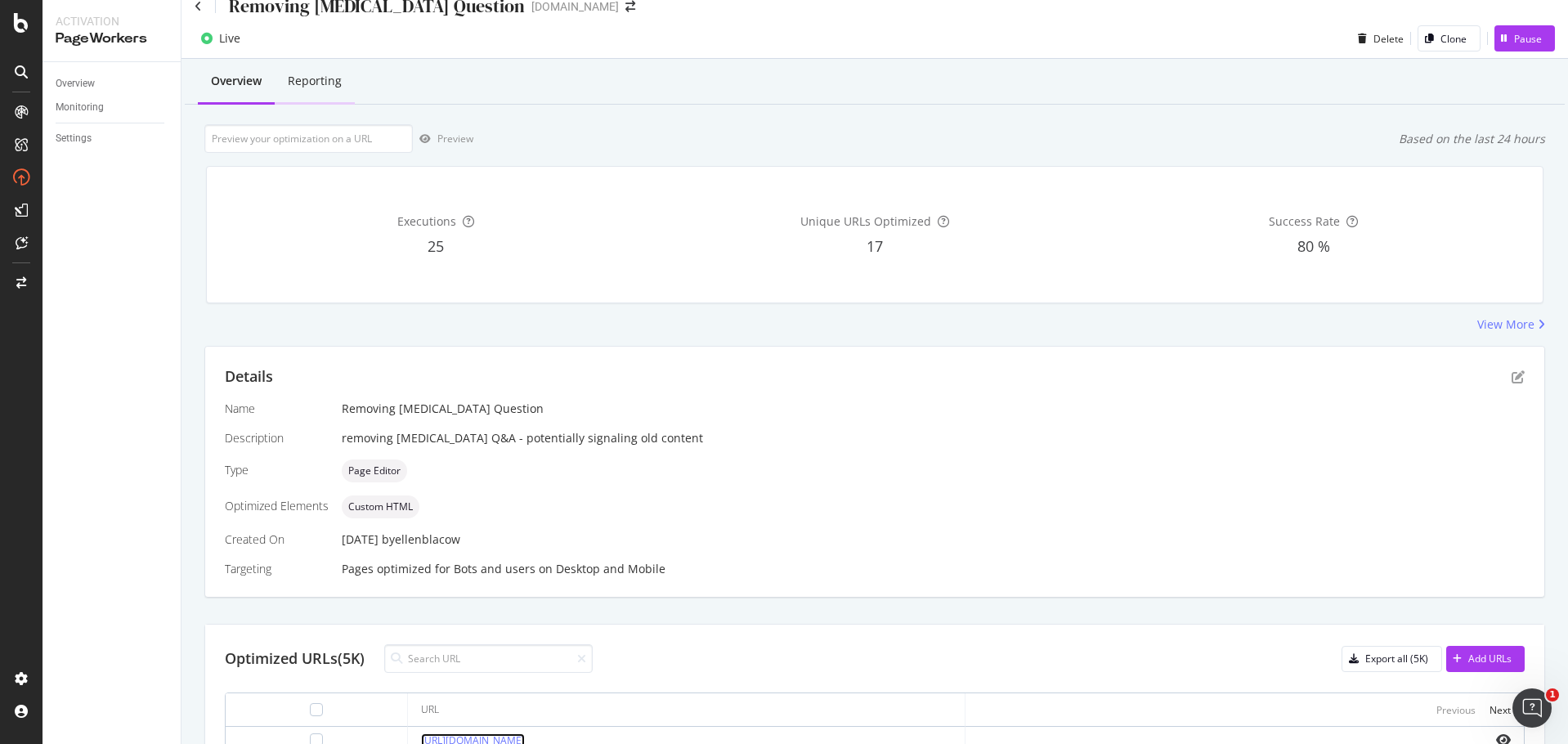
scroll to position [0, 0]
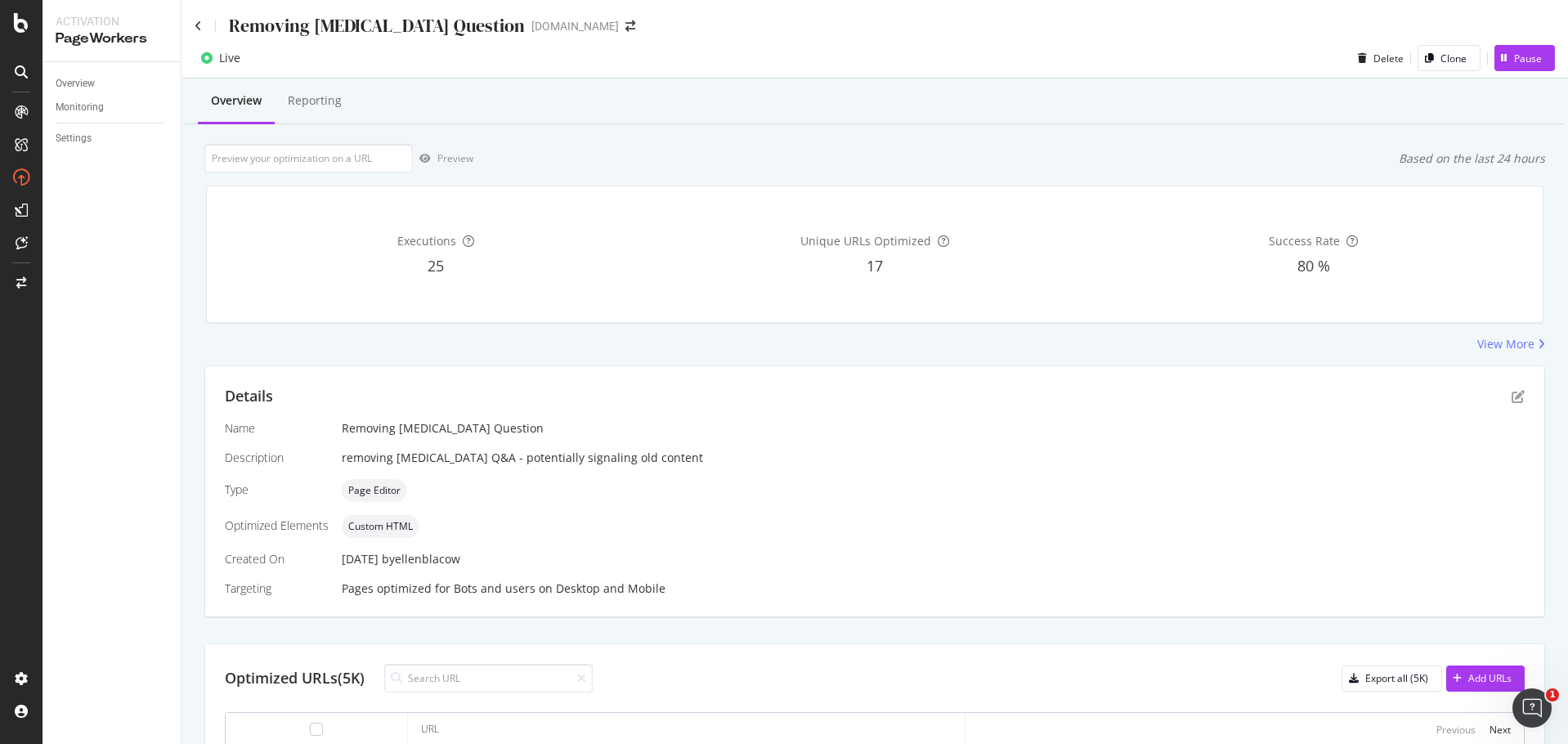
click at [204, 25] on div "Removing [MEDICAL_DATA] Question" at bounding box center [359, 25] width 330 height 25
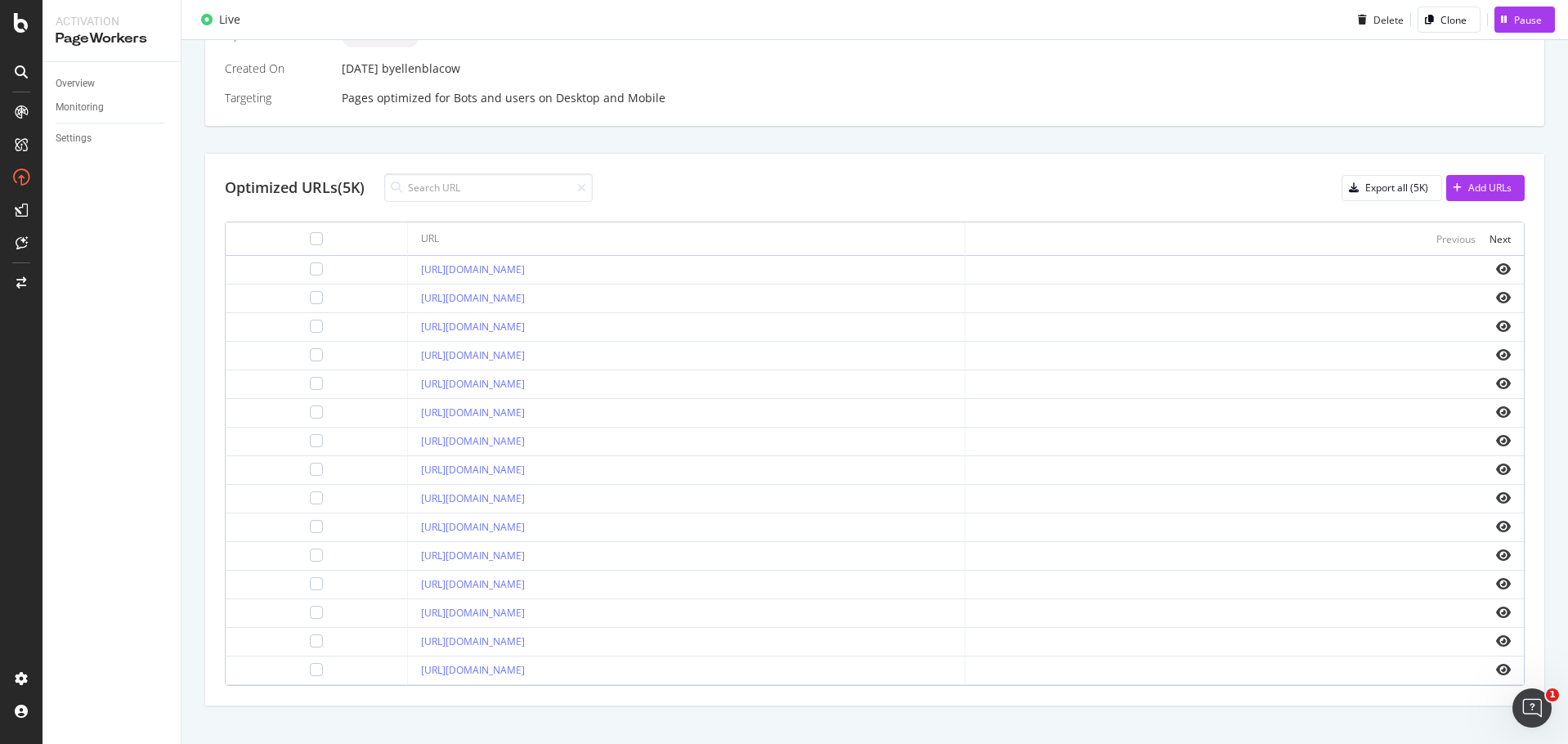
scroll to position [510, 0]
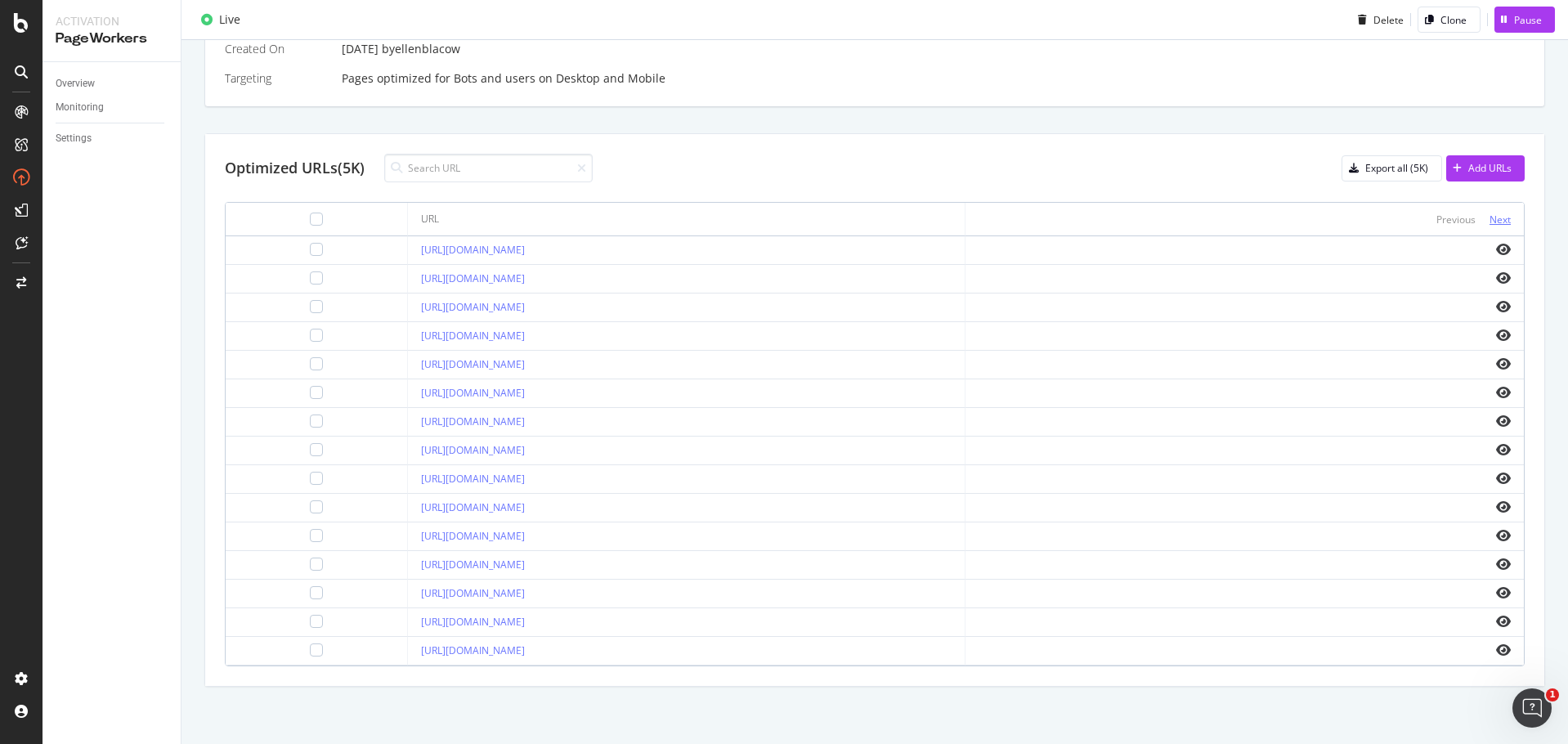
click at [1490, 219] on div "Next" at bounding box center [1500, 219] width 21 height 14
click at [1490, 223] on div "Next" at bounding box center [1500, 219] width 21 height 14
click at [525, 280] on link "https://www.bark.com/en/gb/addiction-therapy/" at bounding box center [472, 278] width 104 height 14
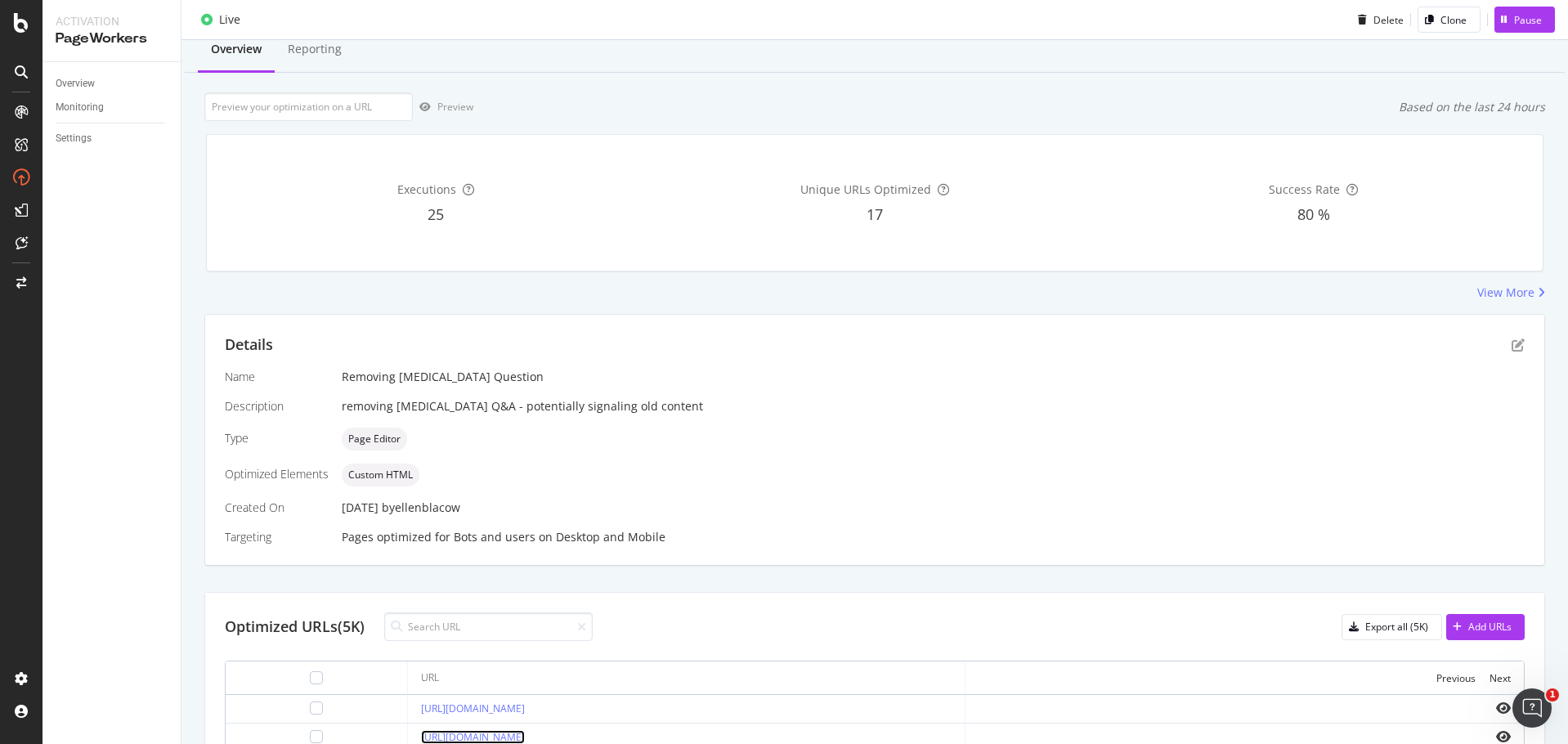
scroll to position [0, 0]
